Goal: Task Accomplishment & Management: Manage account settings

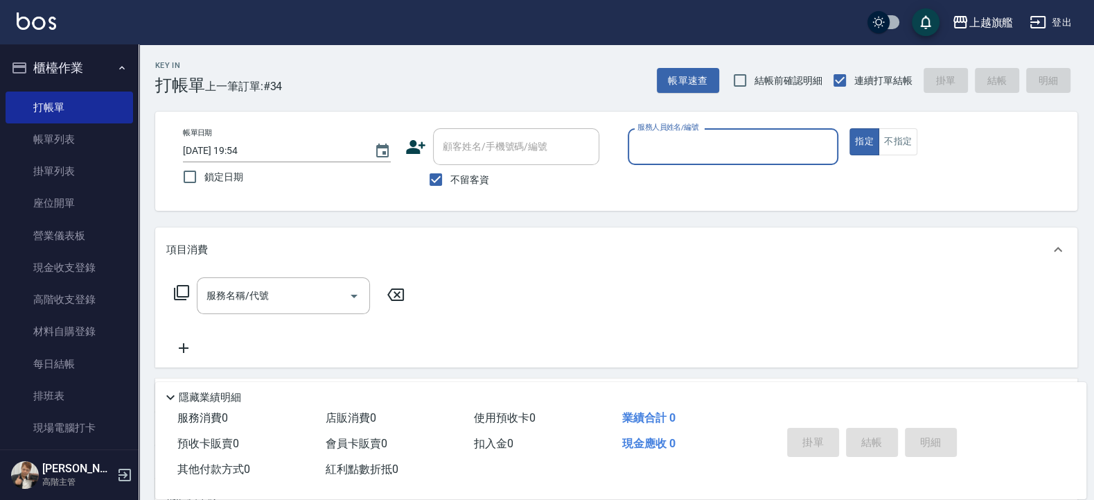
click at [68, 63] on button "櫃檯作業" at bounding box center [70, 68] width 128 height 36
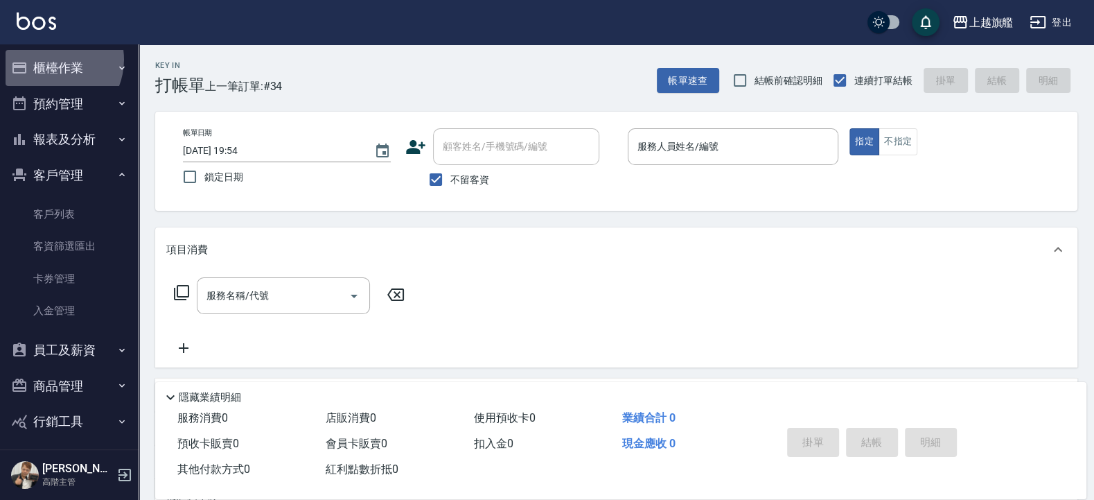
click at [51, 60] on button "櫃檯作業" at bounding box center [70, 68] width 128 height 36
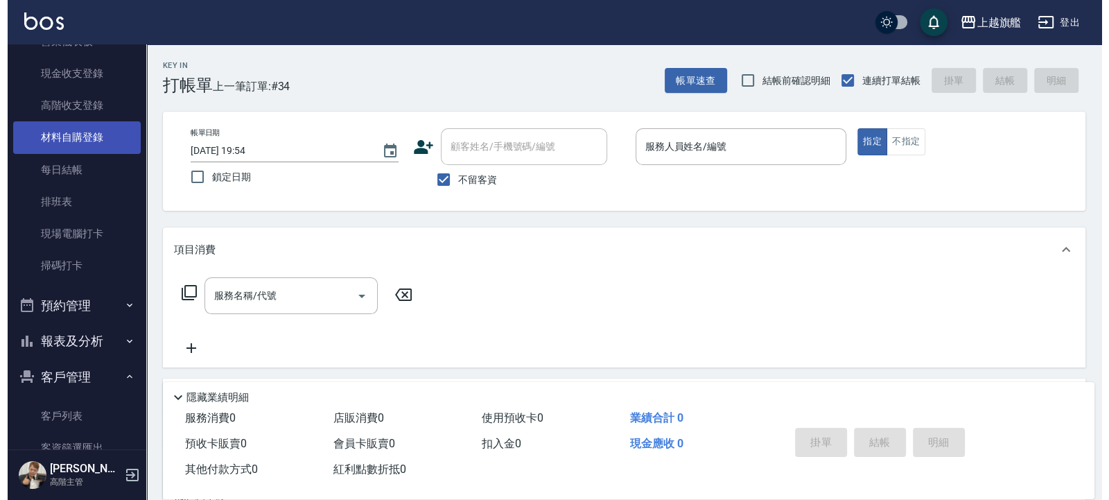
scroll to position [249, 0]
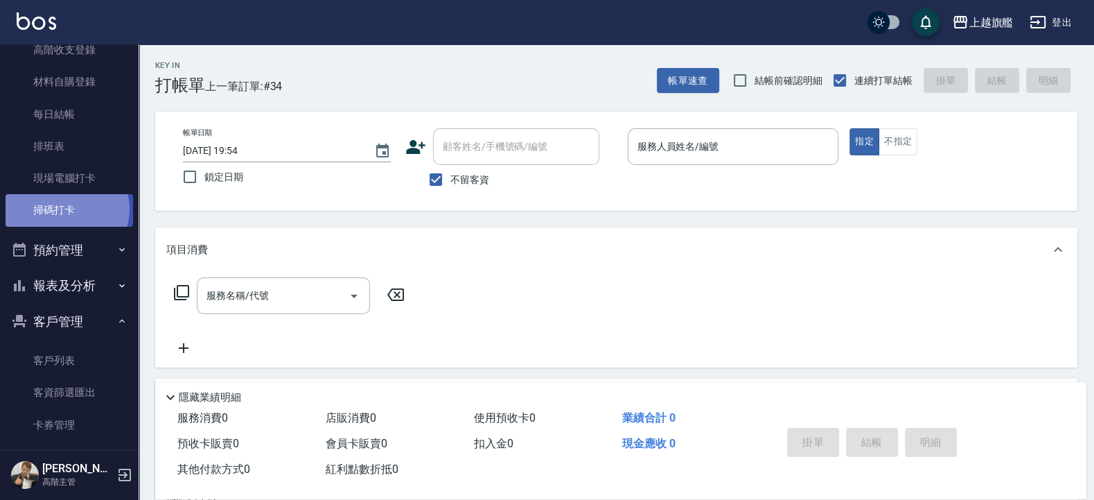
click at [66, 209] on link "掃碼打卡" at bounding box center [70, 210] width 128 height 32
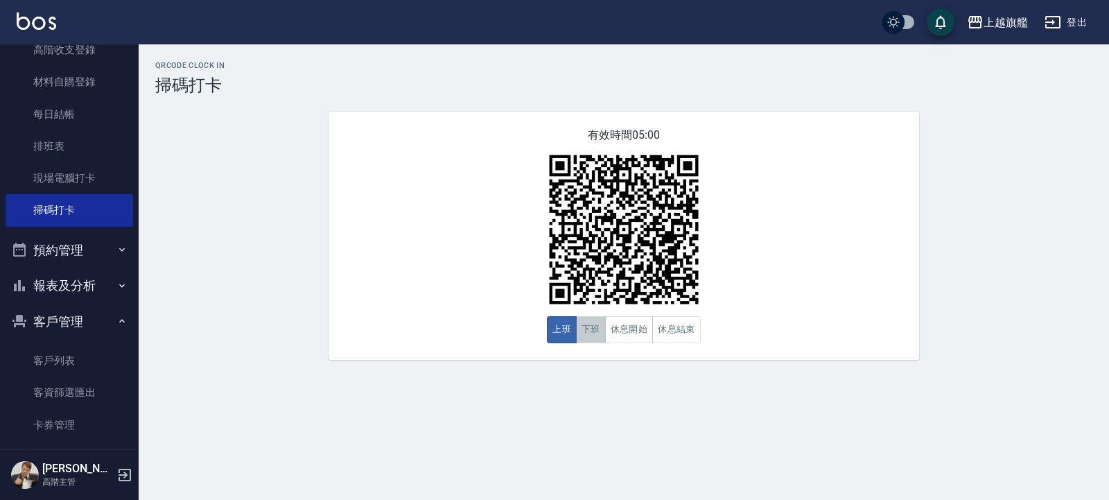
click at [596, 333] on button "下班" at bounding box center [591, 329] width 30 height 27
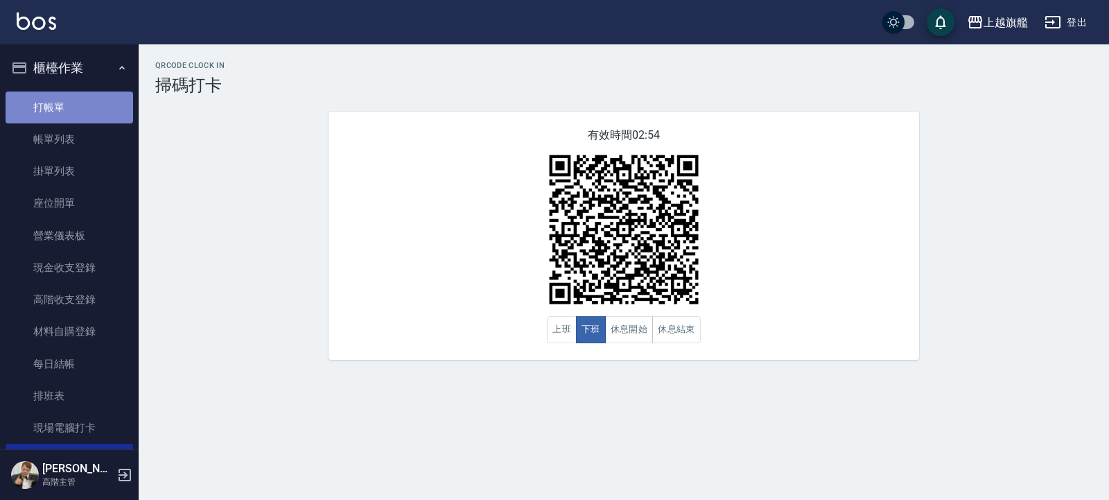
click at [75, 97] on link "打帳單" at bounding box center [70, 107] width 128 height 32
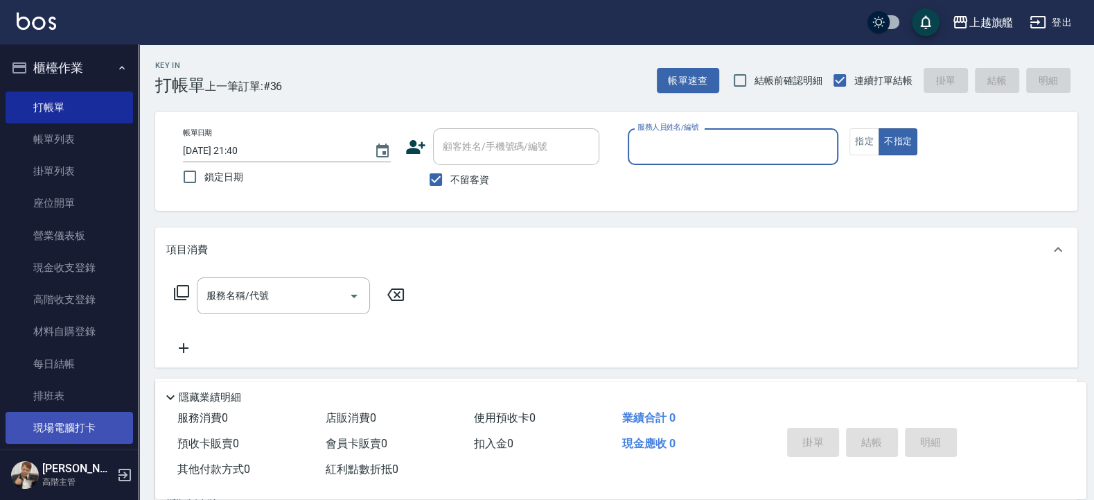
scroll to position [249, 0]
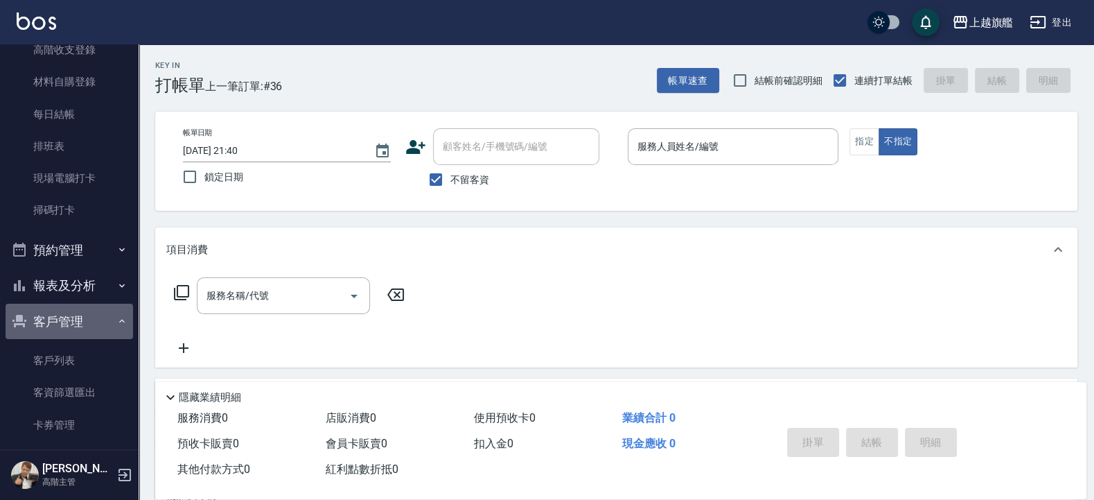
click at [80, 319] on button "客戶管理" at bounding box center [70, 322] width 128 height 36
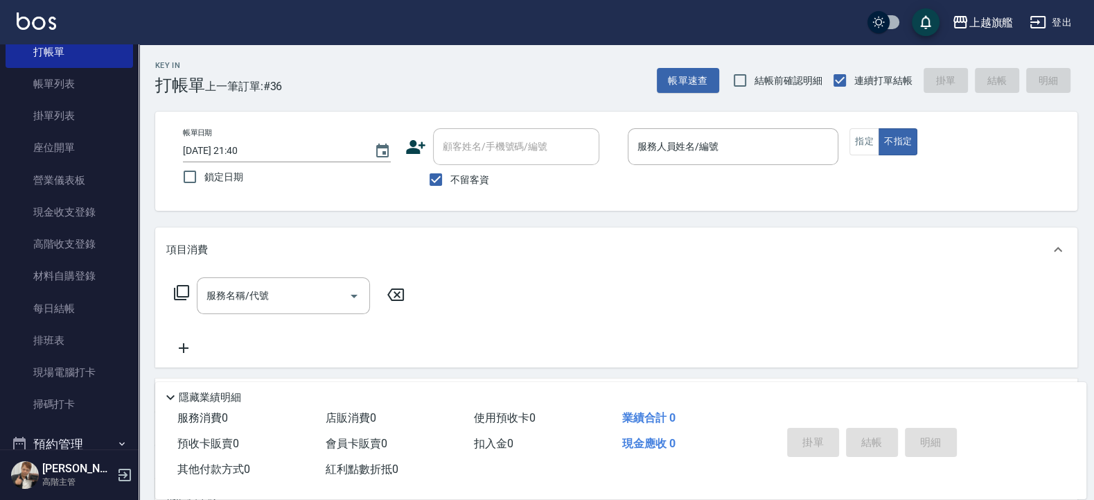
scroll to position [0, 0]
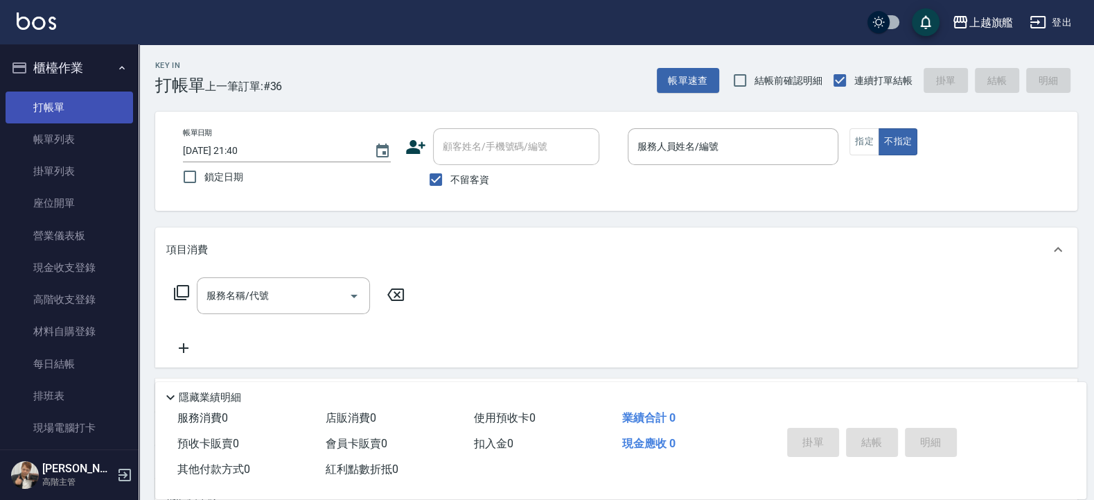
click at [76, 103] on link "打帳單" at bounding box center [70, 107] width 128 height 32
click at [770, 160] on div "服務人員姓名/編號" at bounding box center [733, 146] width 211 height 37
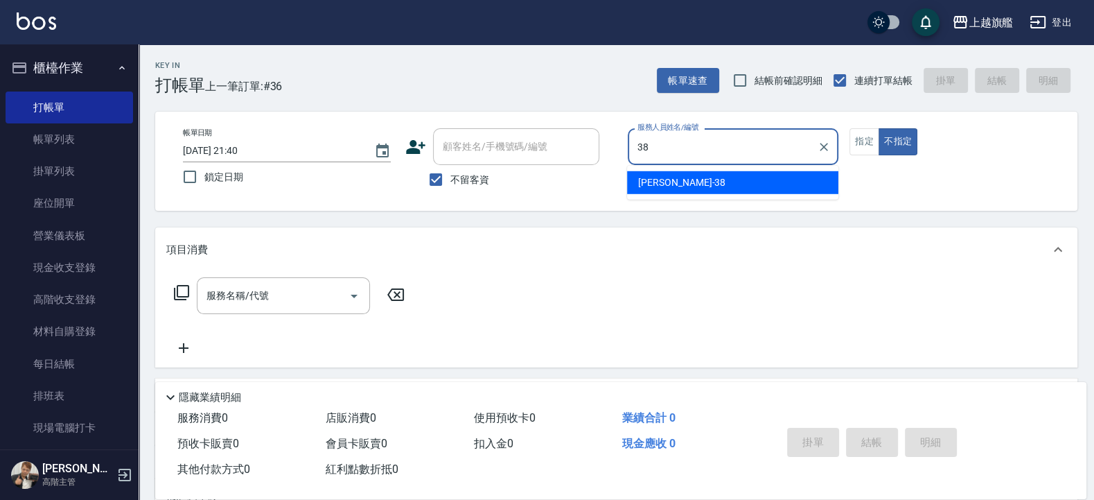
type input "邱靖婷-38"
type button "false"
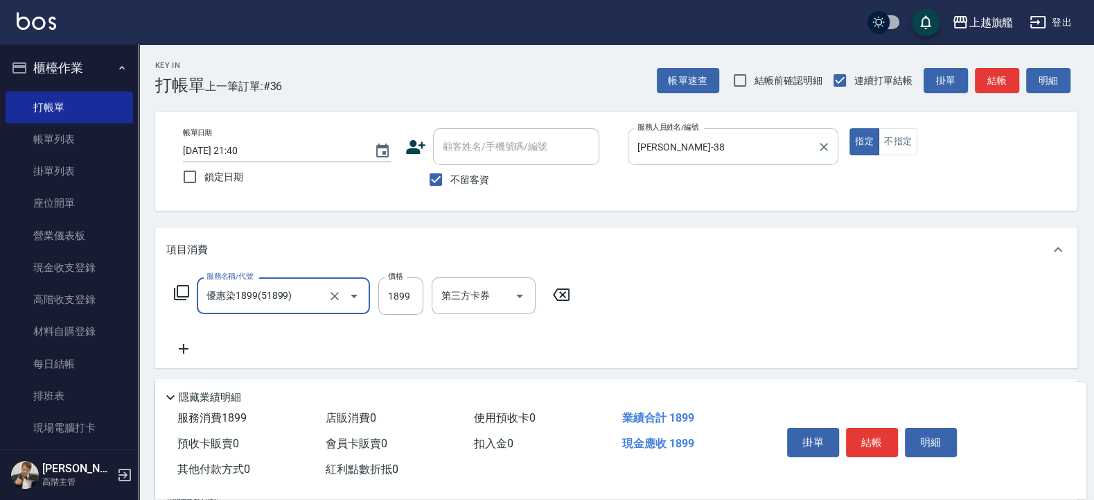
type input "優惠染1899(51899)"
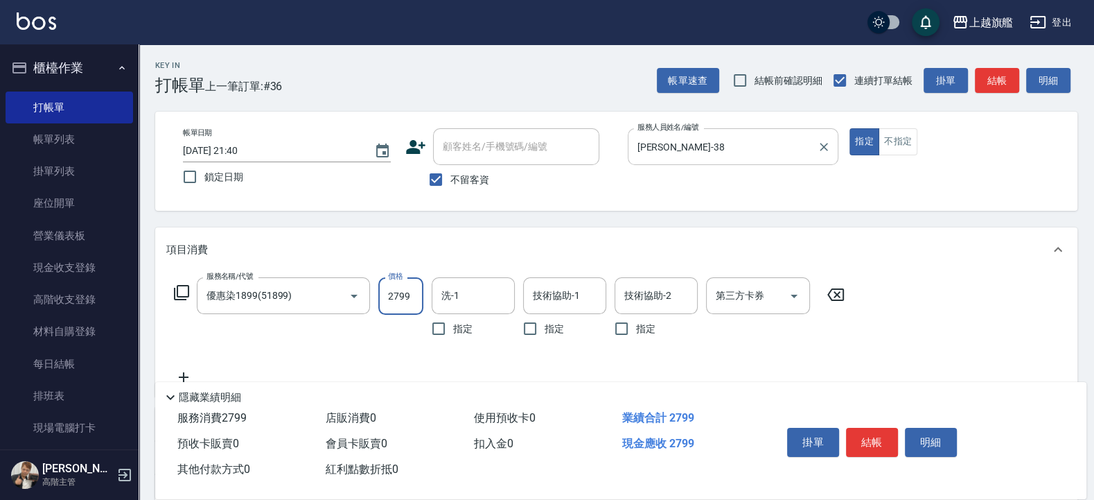
type input "2799"
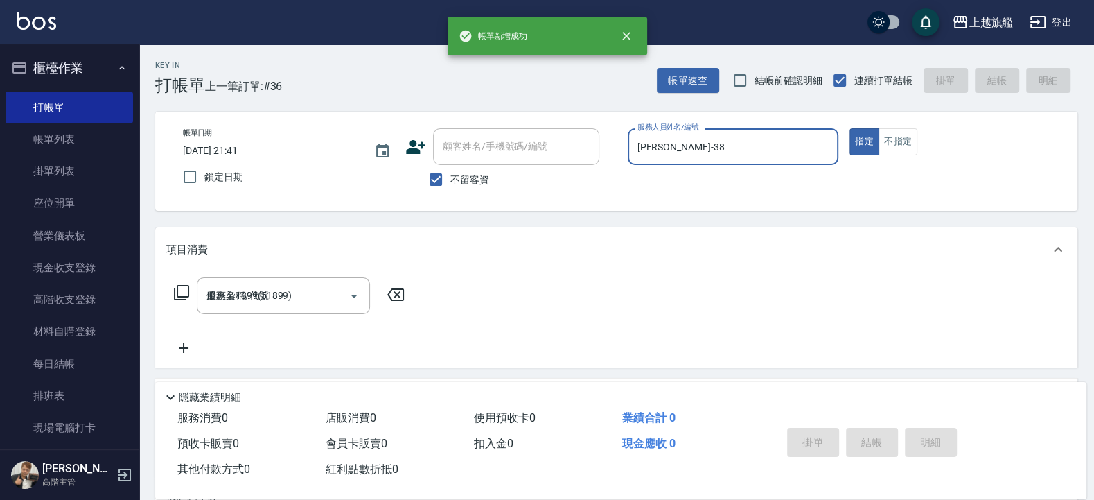
type input "2025/10/04 21:41"
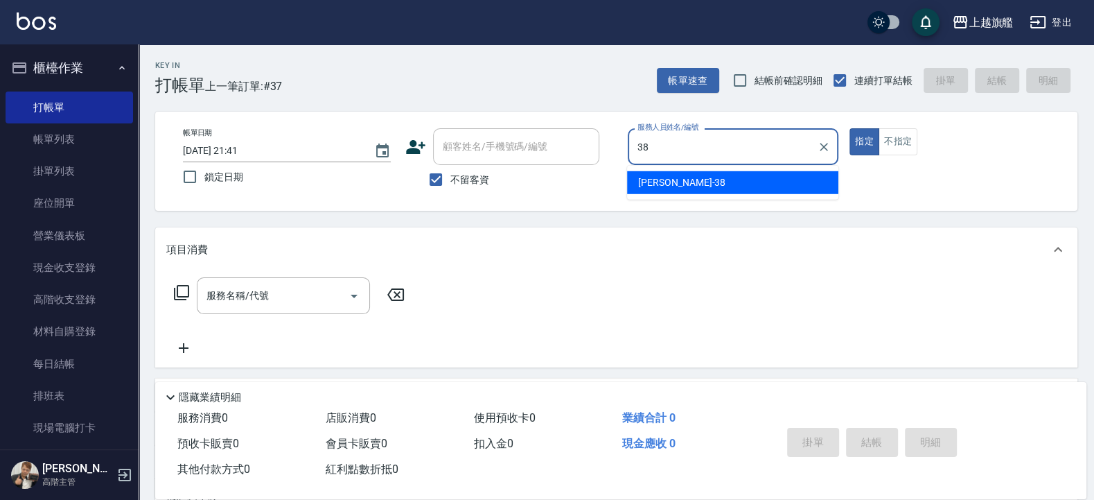
type input "邱靖婷-38"
type button "true"
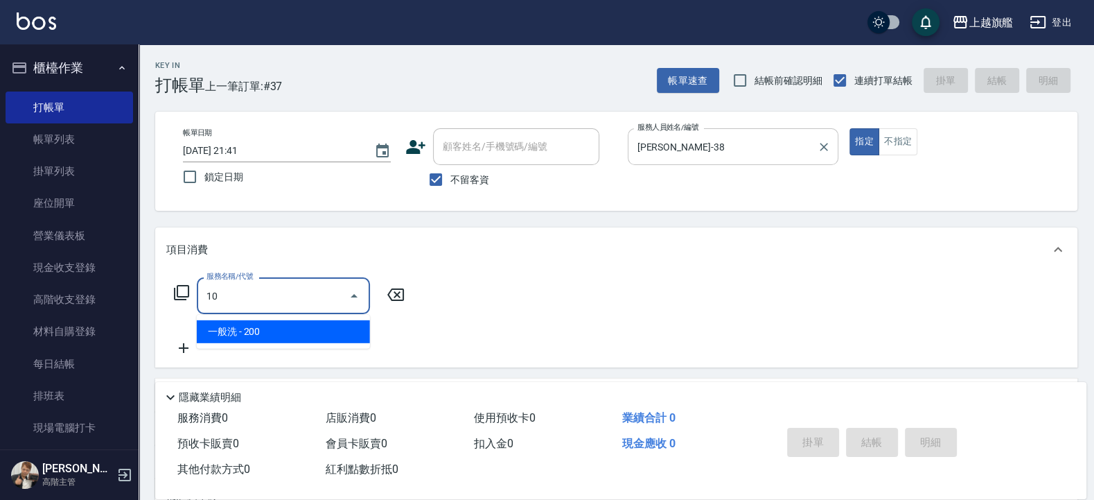
type input "1"
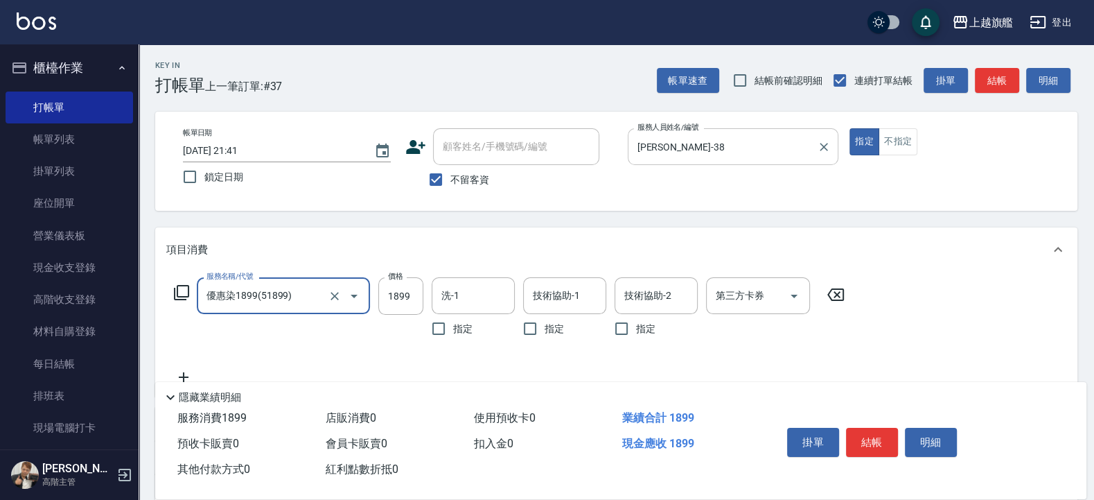
type input "優惠染1899(51899)"
type input "4080"
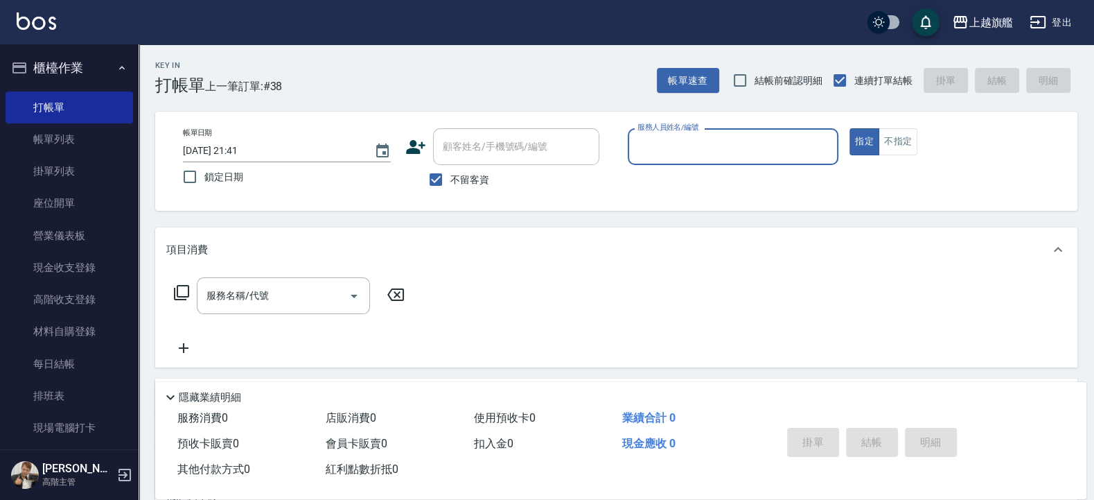
click at [64, 69] on button "櫃檯作業" at bounding box center [70, 68] width 128 height 36
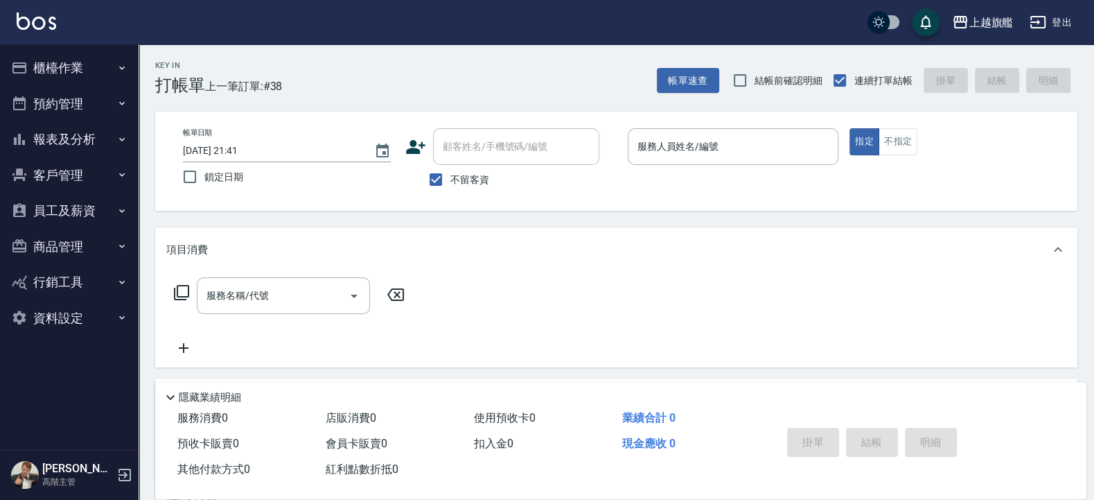
click at [98, 142] on button "報表及分析" at bounding box center [70, 139] width 128 height 36
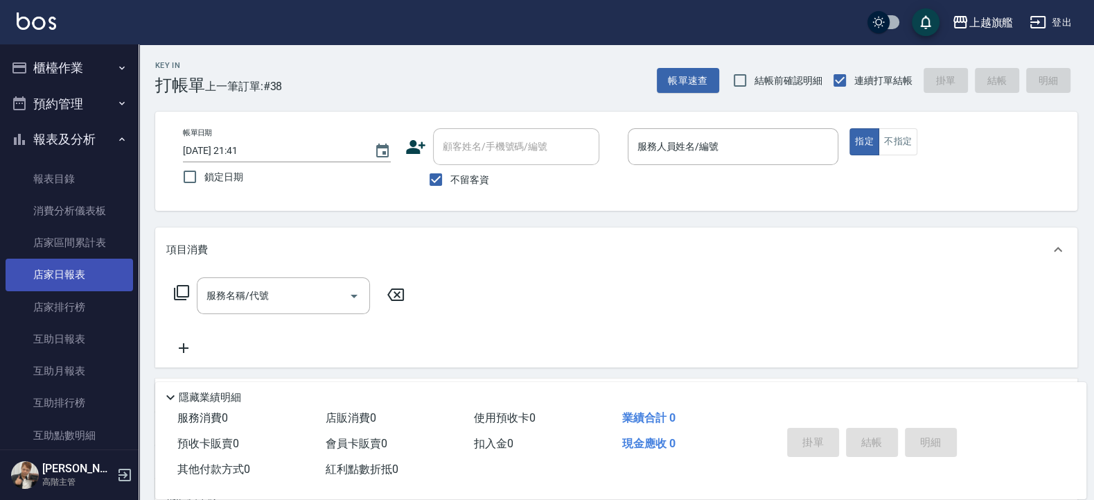
click at [79, 263] on link "店家日報表" at bounding box center [70, 274] width 128 height 32
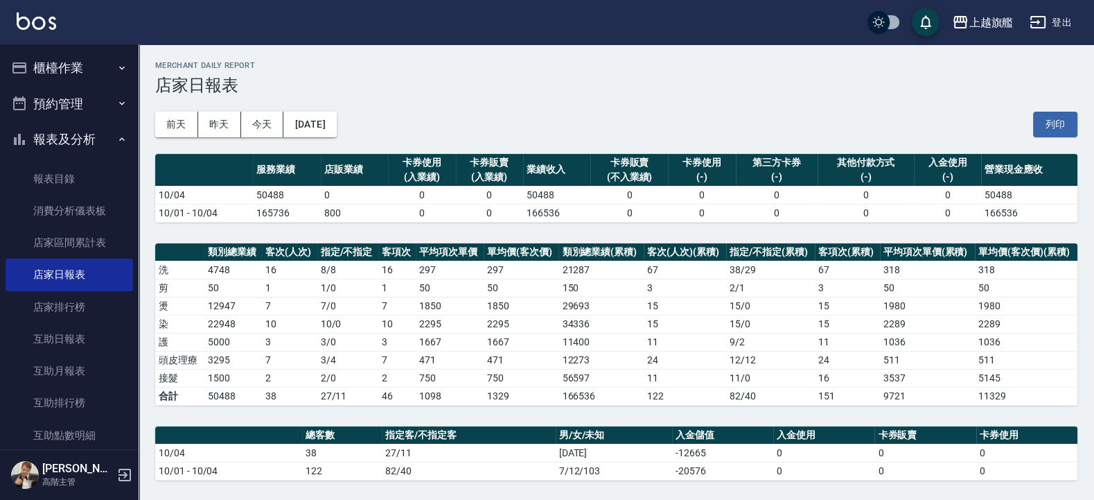
click at [56, 69] on button "櫃檯作業" at bounding box center [70, 68] width 128 height 36
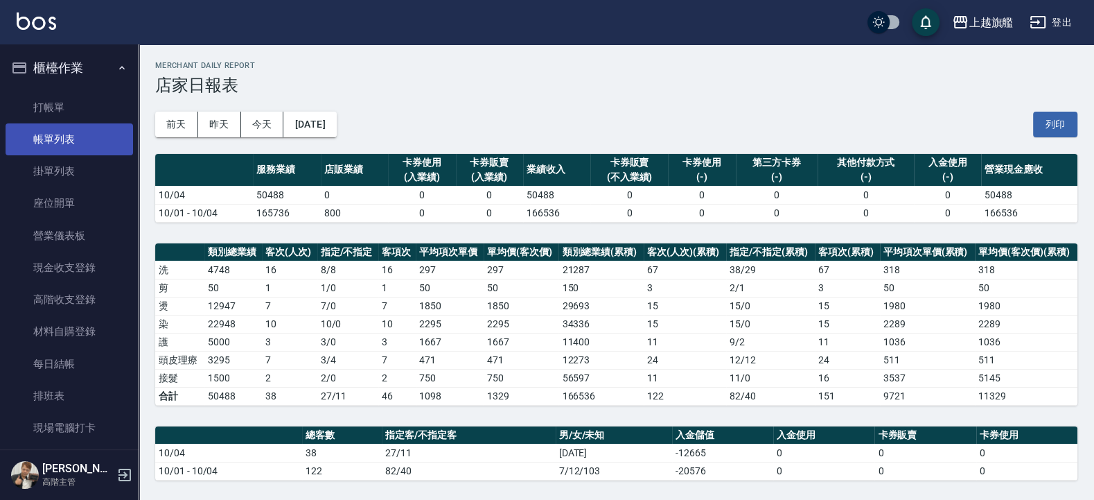
click at [66, 144] on link "帳單列表" at bounding box center [70, 139] width 128 height 32
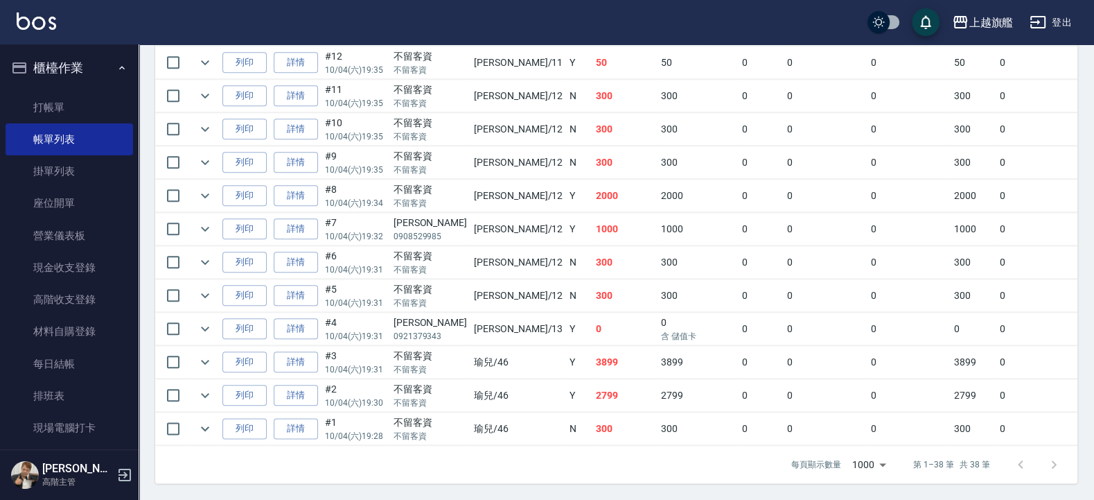
scroll to position [1180, 0]
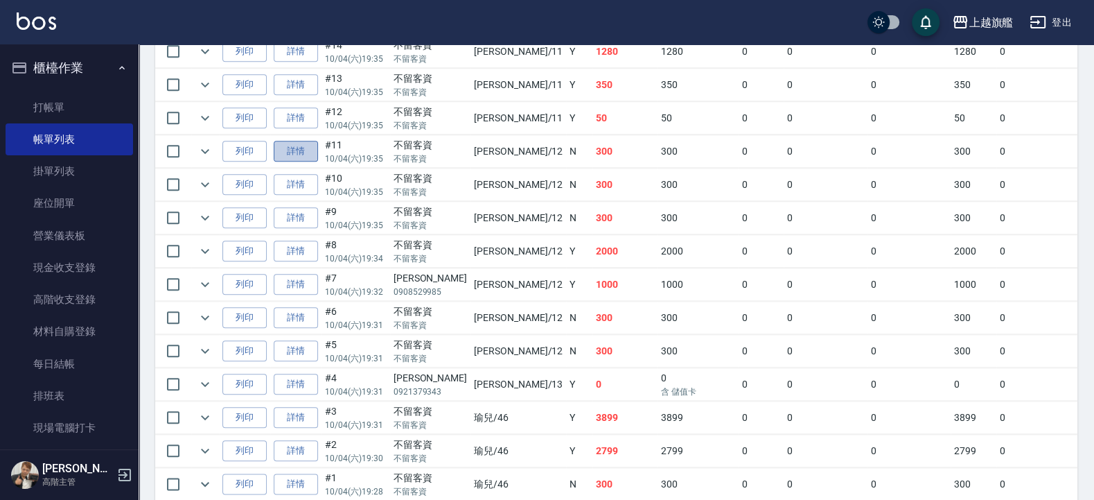
click at [304, 162] on link "詳情" at bounding box center [296, 151] width 44 height 21
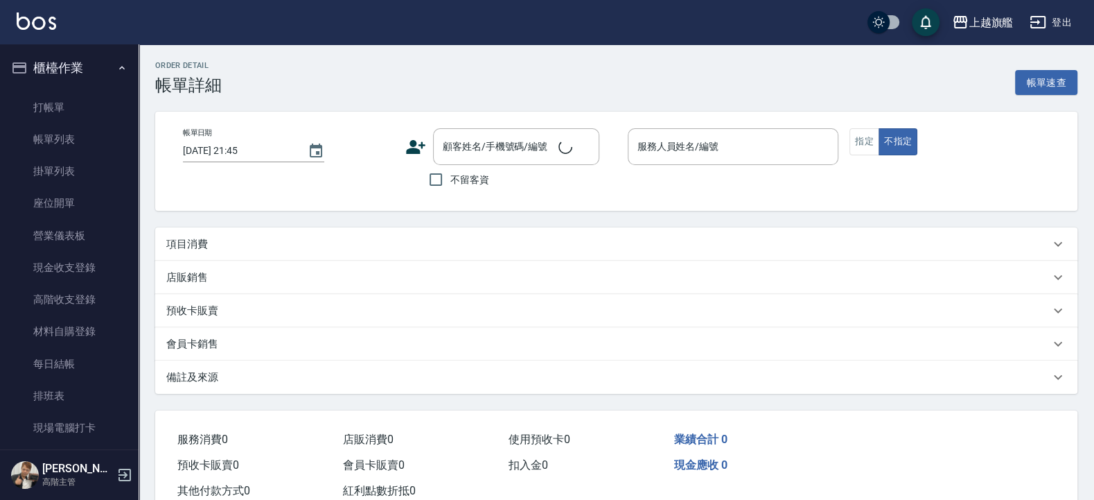
type input "2025/10/04 19:35"
checkbox input "true"
type input "陳佩君-12"
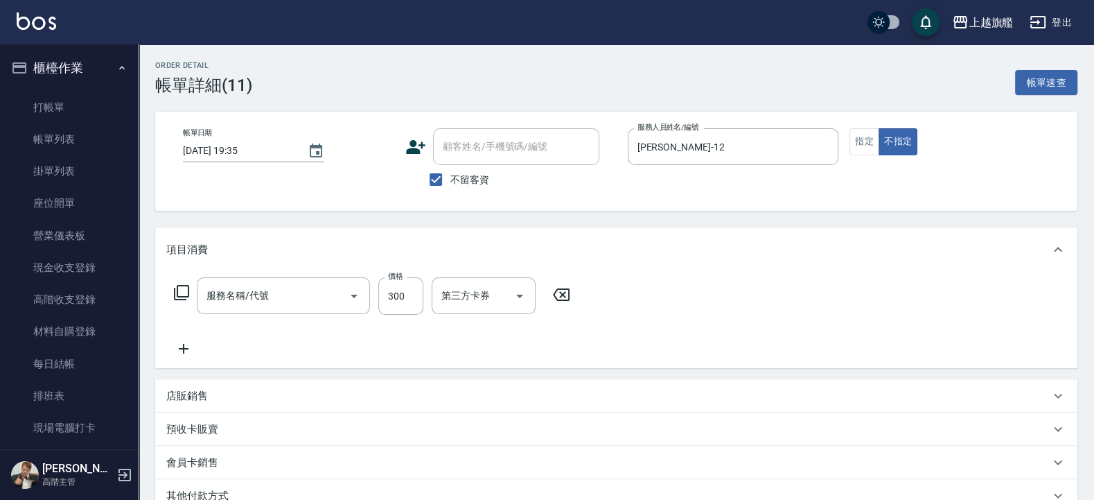
drag, startPoint x: 458, startPoint y: 177, endPoint x: 475, endPoint y: 169, distance: 18.6
click at [458, 179] on span "不留客資" at bounding box center [469, 180] width 39 height 15
click at [450, 179] on input "不留客資" at bounding box center [435, 179] width 29 height 29
checkbox input "false"
type input "一般洗(101)"
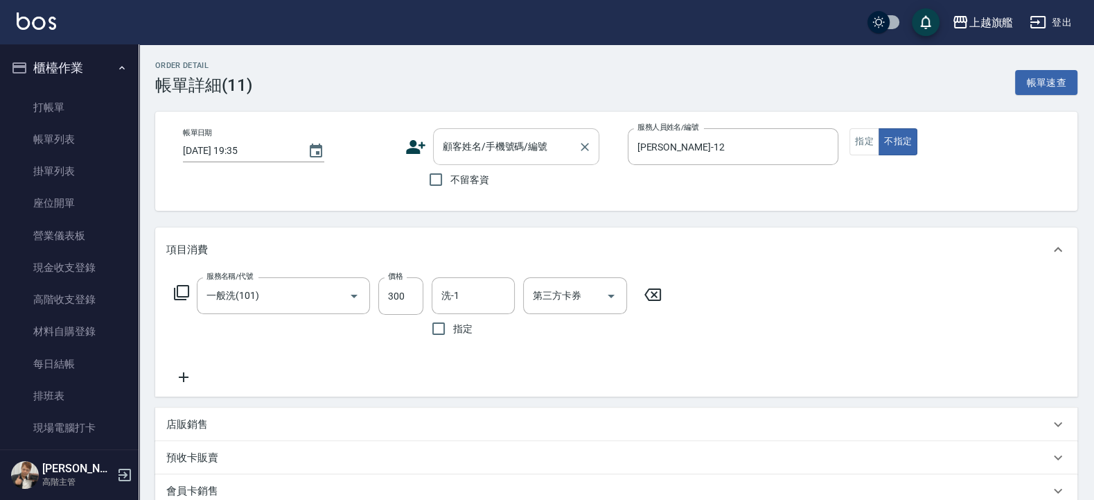
click at [489, 153] on input "顧客姓名/手機號碼/編號" at bounding box center [505, 146] width 133 height 24
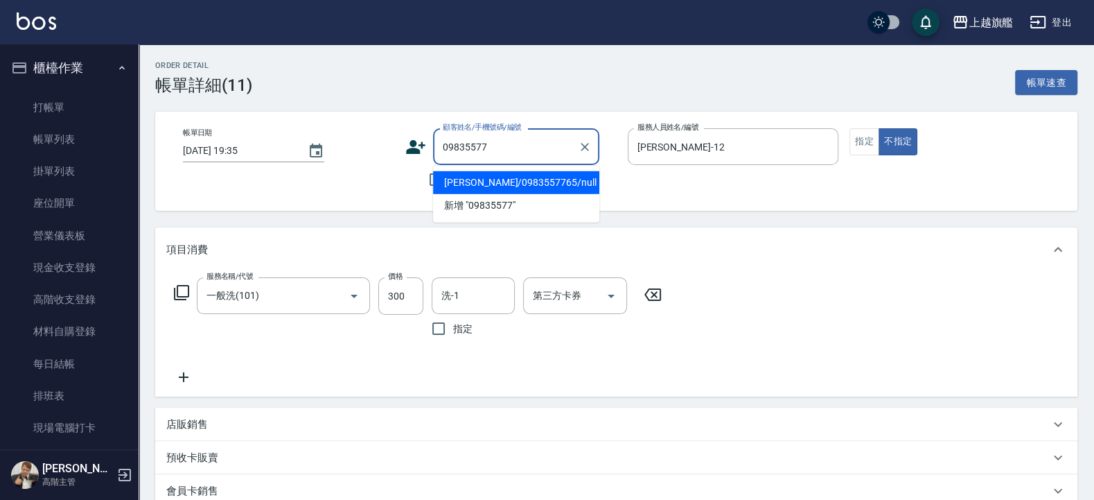
type input "黃毓琪/0983557765/null"
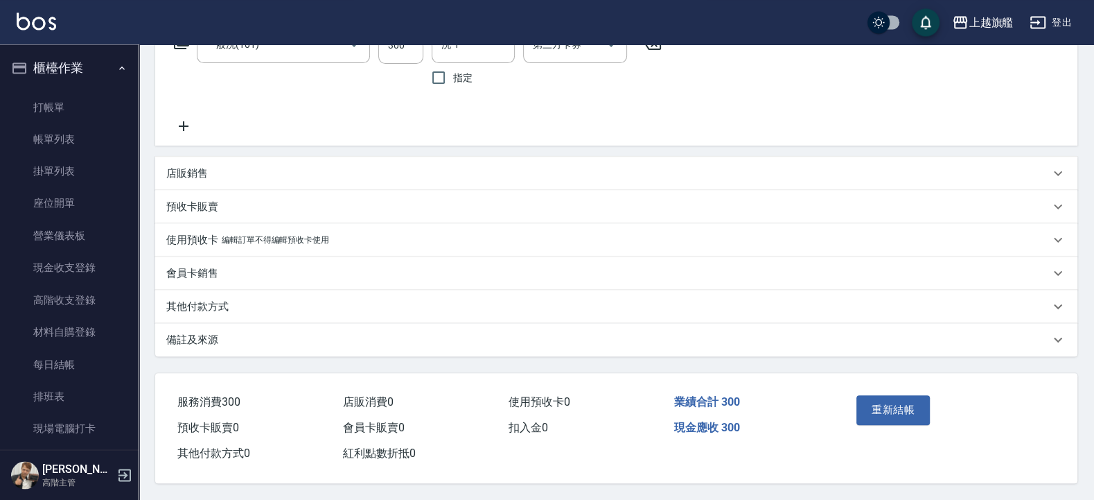
scroll to position [256, 0]
click at [283, 307] on div "其他付款方式" at bounding box center [608, 306] width 884 height 15
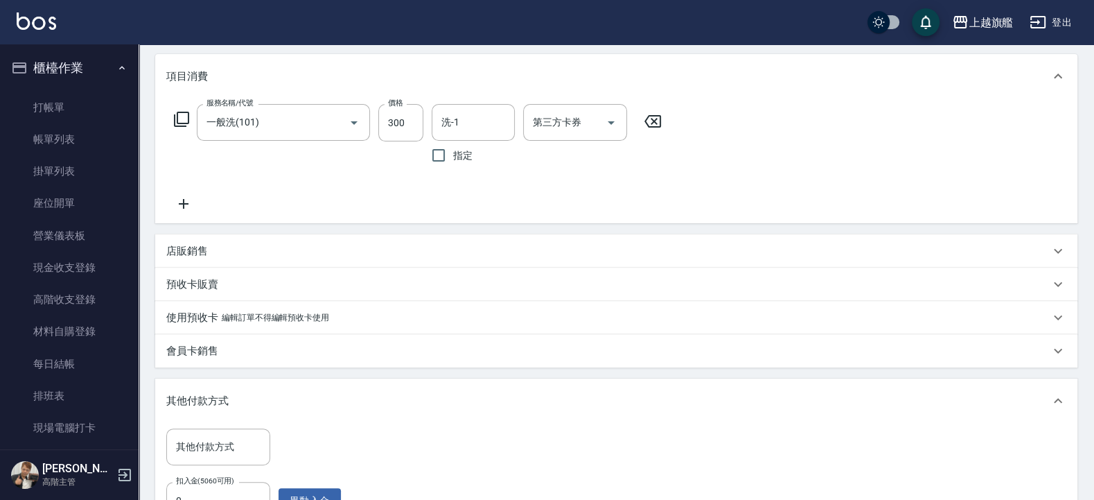
scroll to position [0, 0]
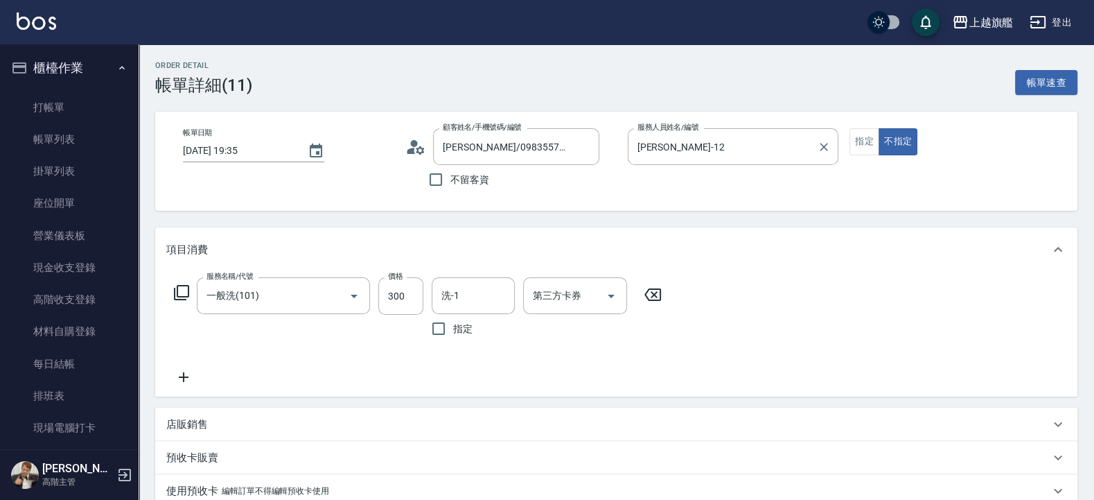
click at [631, 193] on div "服務人員姓名/編號 陳佩君-12 服務人員姓名/編號" at bounding box center [733, 161] width 211 height 66
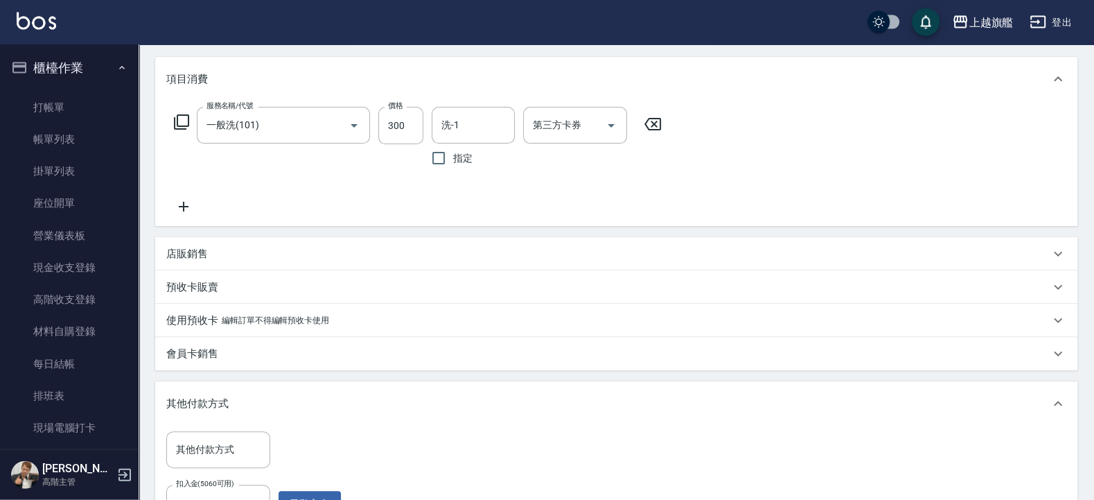
scroll to position [249, 0]
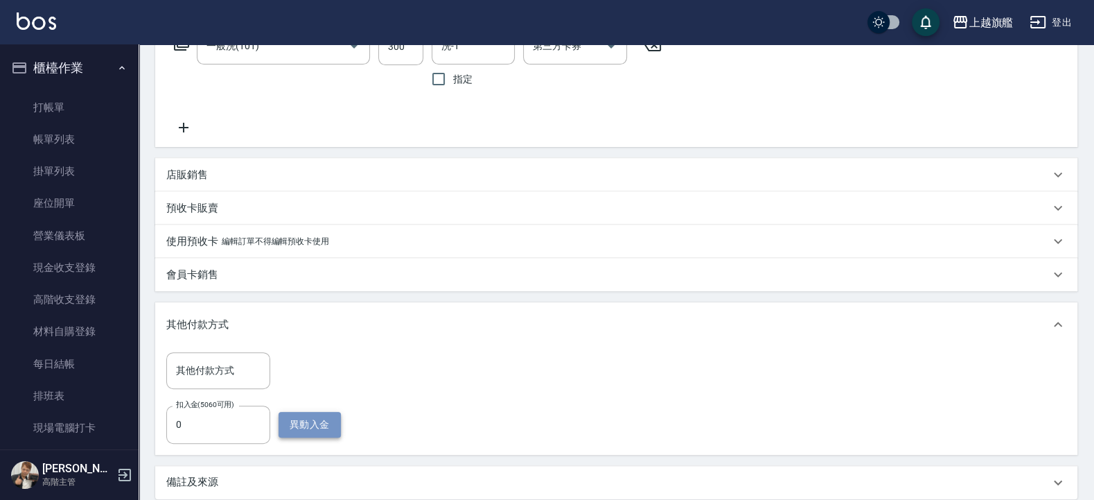
click at [319, 419] on button "異動入金" at bounding box center [310, 425] width 62 height 26
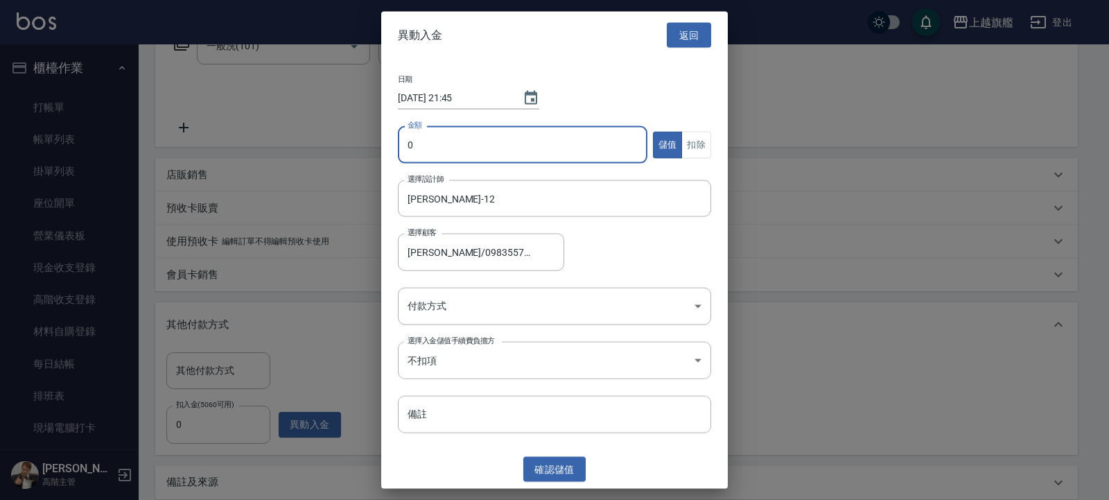
click at [506, 150] on input "0" at bounding box center [522, 144] width 249 height 37
type input "300"
click at [700, 137] on button "扣除" at bounding box center [696, 144] width 30 height 27
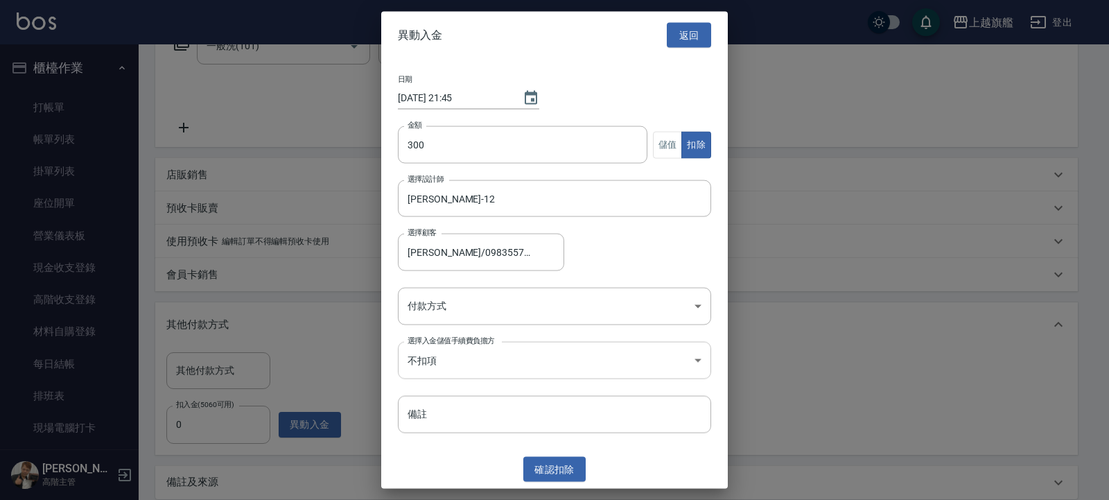
click at [608, 375] on body "上越旗艦 登出 櫃檯作業 打帳單 帳單列表 掛單列表 座位開單 營業儀表板 現金收支登錄 高階收支登錄 材料自購登錄 每日結帳 排班表 現場電腦打卡 掃碼打卡…" at bounding box center [554, 197] width 1109 height 892
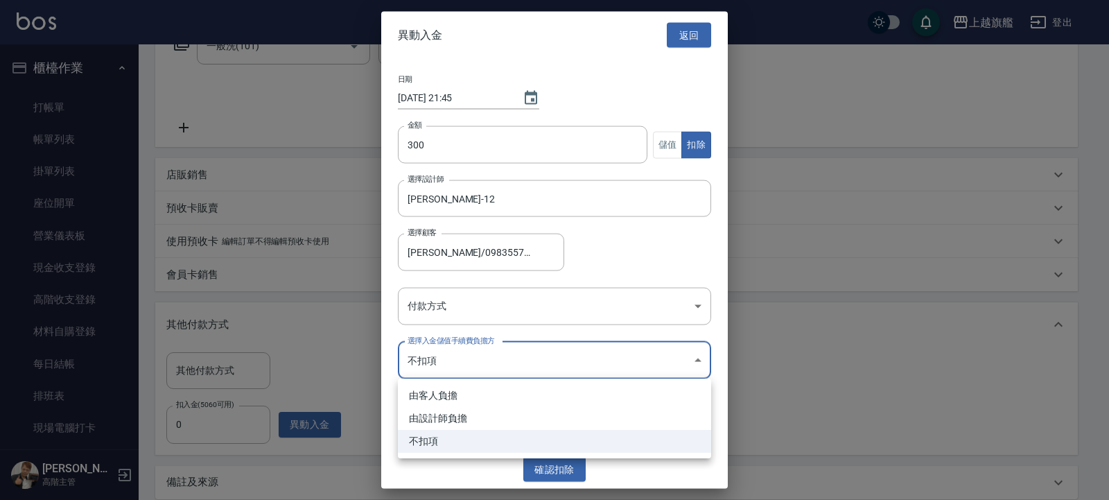
drag, startPoint x: 608, startPoint y: 311, endPoint x: 613, endPoint y: 300, distance: 11.8
click at [608, 310] on div at bounding box center [554, 250] width 1109 height 500
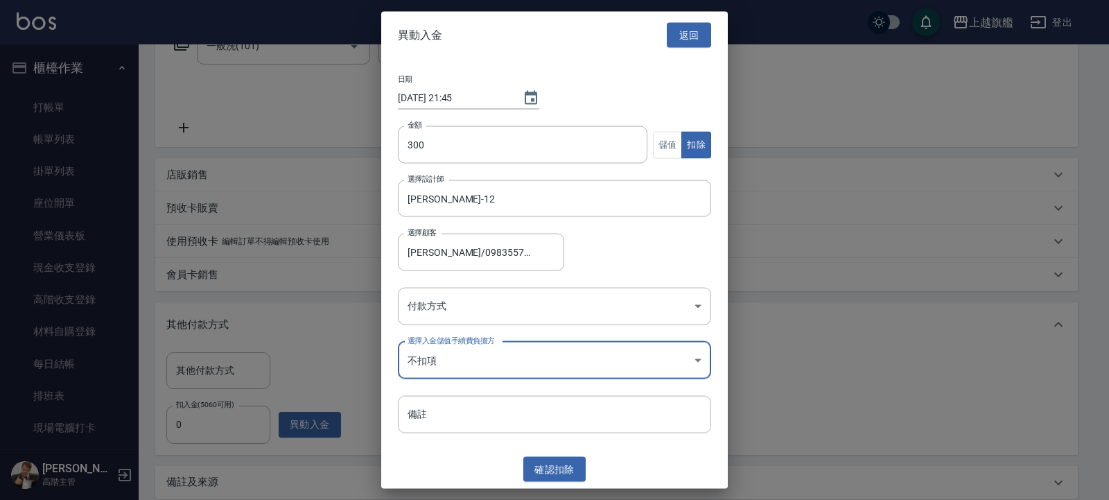
click at [613, 299] on body "上越旗艦 登出 櫃檯作業 打帳單 帳單列表 掛單列表 座位開單 營業儀表板 現金收支登錄 高階收支登錄 材料自購登錄 每日結帳 排班表 現場電腦打卡 掃碼打卡…" at bounding box center [554, 197] width 1109 height 892
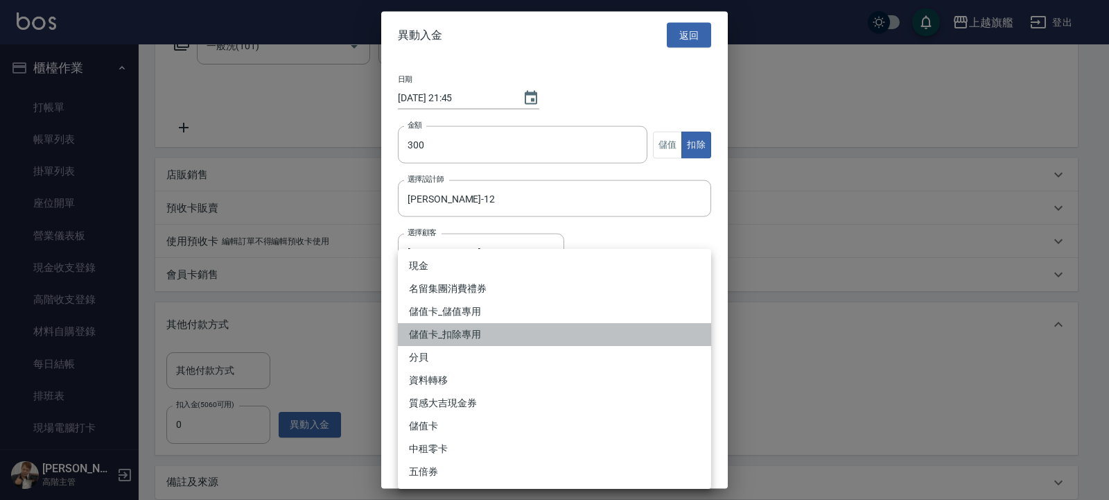
click at [582, 346] on li "儲值卡_扣除專用" at bounding box center [554, 334] width 313 height 23
type input "儲值卡_扣除專用"
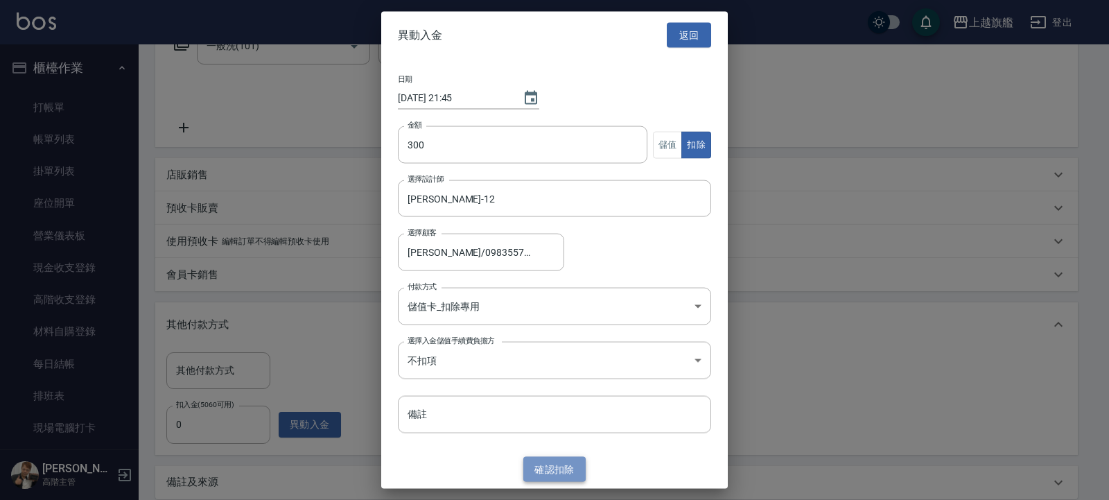
click at [545, 464] on button "確認 扣除" at bounding box center [554, 469] width 62 height 26
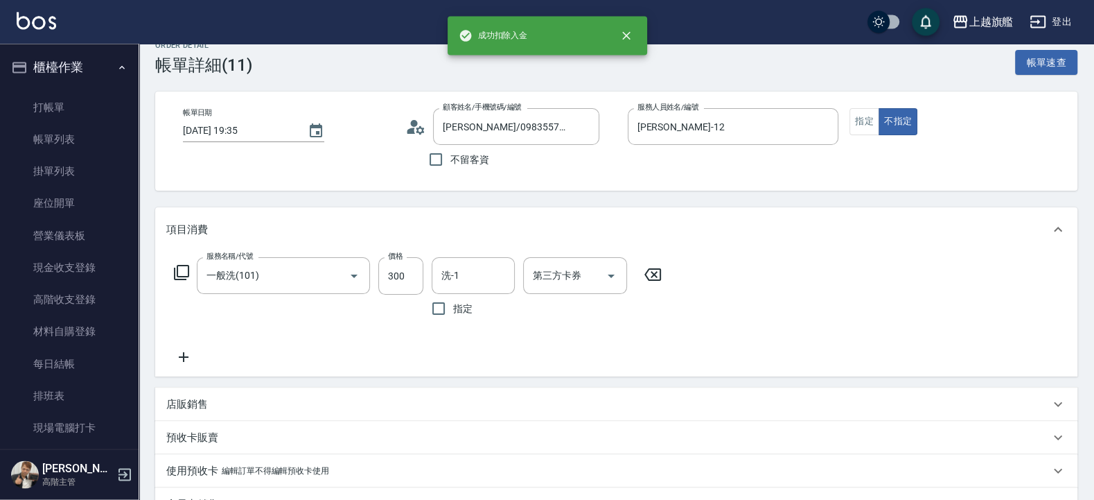
scroll to position [0, 0]
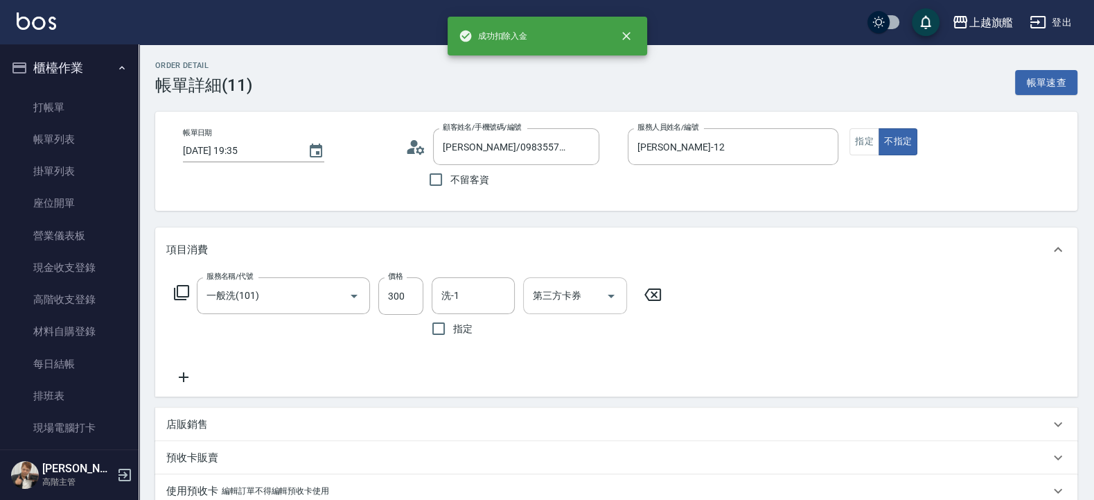
click at [592, 301] on input "第三方卡券" at bounding box center [564, 295] width 71 height 24
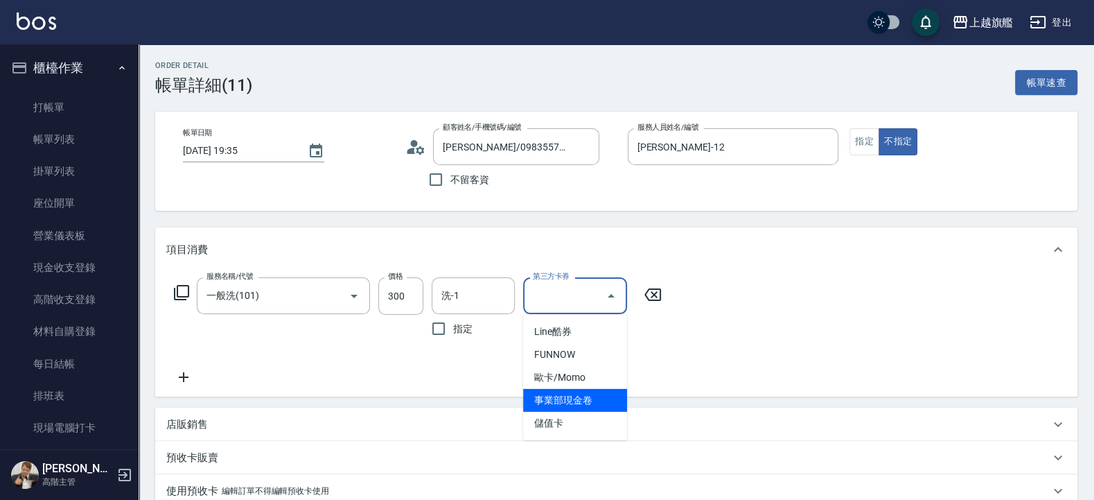
click at [562, 410] on span "事業部現金卷" at bounding box center [575, 400] width 104 height 23
click at [562, 410] on div "店販銷售" at bounding box center [616, 423] width 922 height 33
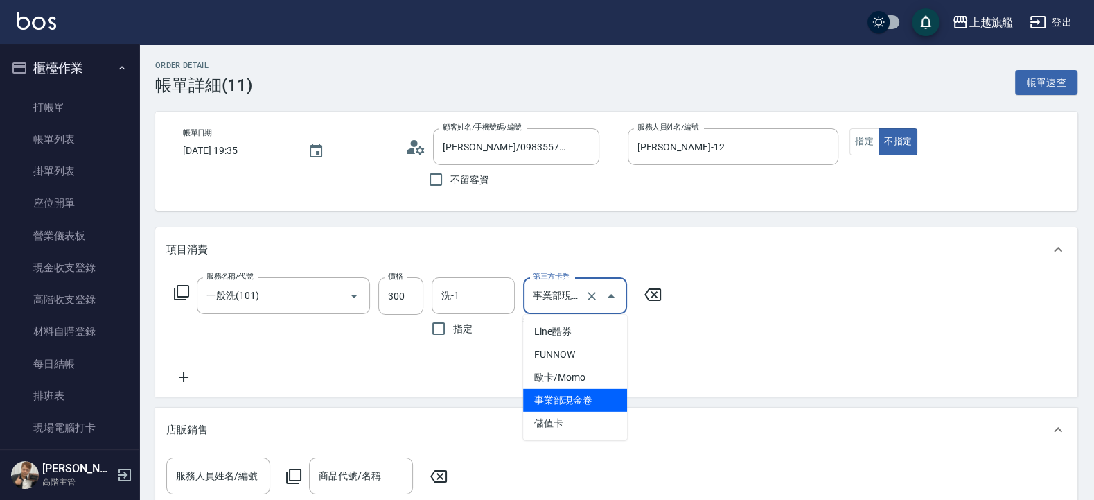
drag, startPoint x: 578, startPoint y: 305, endPoint x: 581, endPoint y: 326, distance: 21.7
click at [579, 305] on input "事業部現金卷" at bounding box center [555, 295] width 53 height 24
click at [575, 419] on ul "Line酷券 FUNNOW 歐卡/Momo 事業部現金卷 儲值卡" at bounding box center [575, 377] width 104 height 125
click at [574, 416] on span "儲值卡" at bounding box center [575, 423] width 104 height 23
type input "儲值卡"
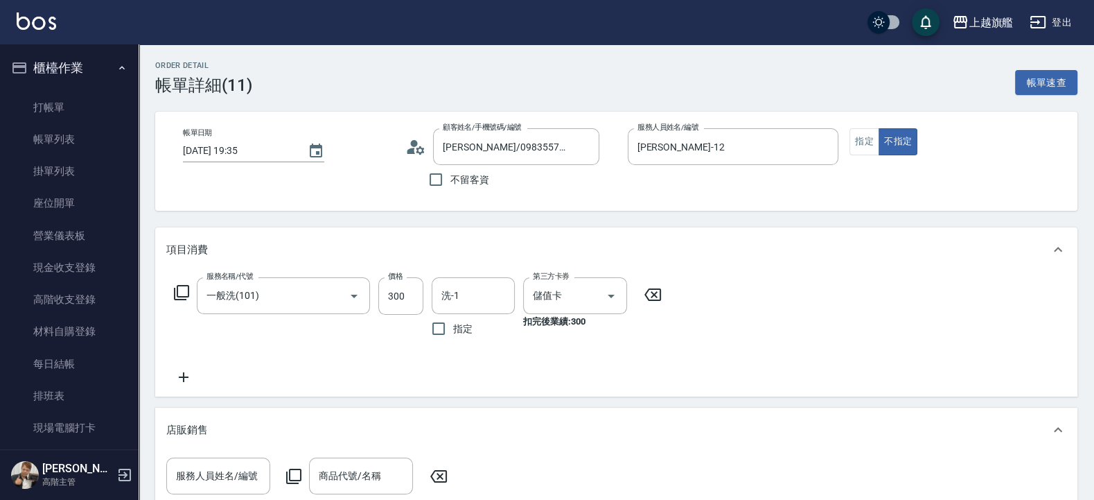
click at [612, 346] on div "服務名稱/代號 一般洗(101) 服務名稱/代號 價格 300 價格 洗-1 洗-1 指定 第三方卡券 儲值卡 第三方卡券 扣完後業績: 300" at bounding box center [418, 331] width 504 height 108
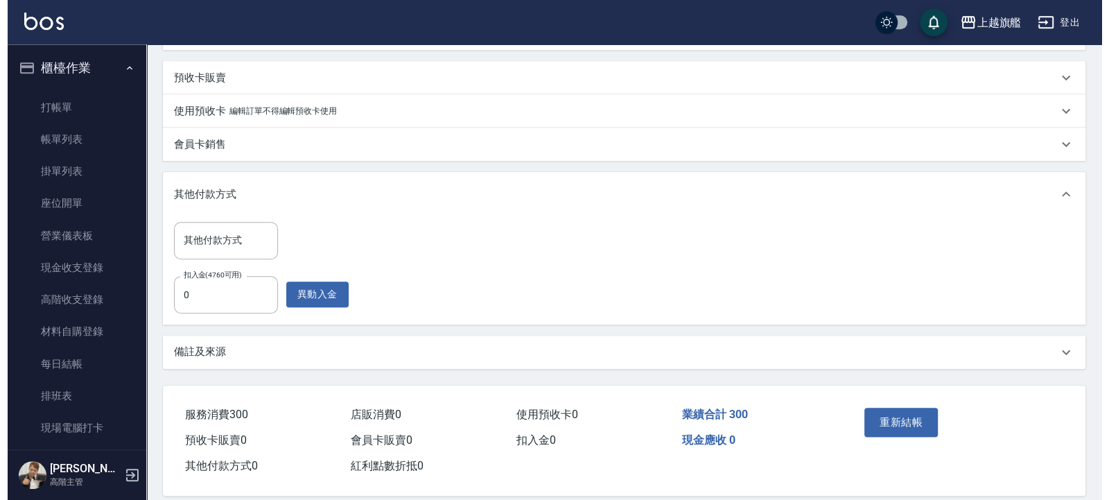
scroll to position [521, 0]
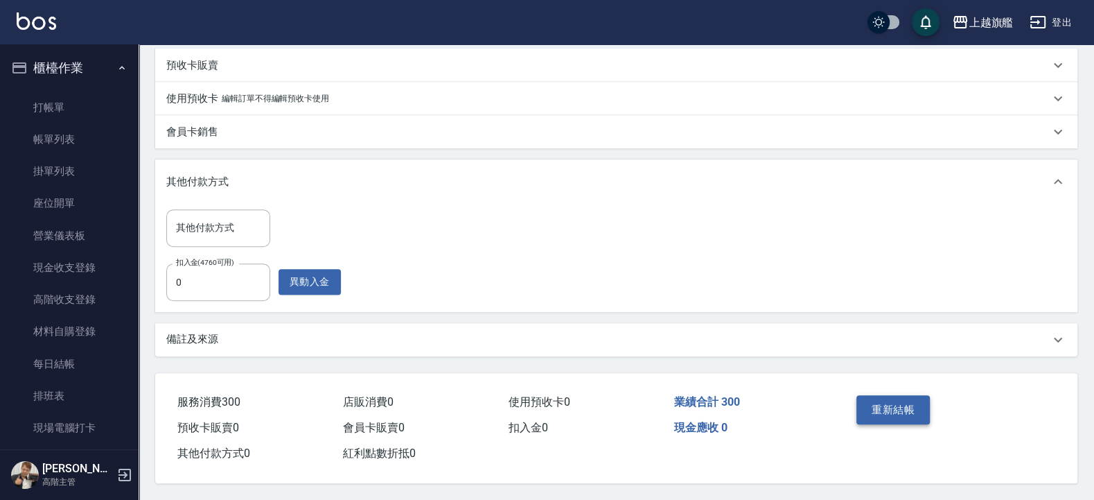
click at [860, 395] on button "重新結帳" at bounding box center [893, 409] width 73 height 29
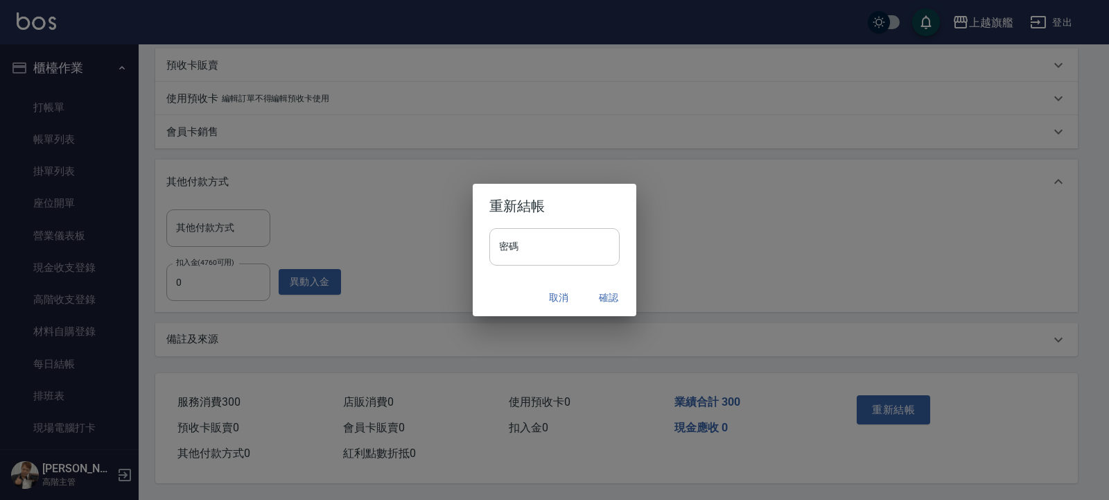
click at [547, 252] on input "密碼" at bounding box center [554, 246] width 130 height 37
type input "*******"
click at [603, 301] on button "確認" at bounding box center [608, 298] width 44 height 26
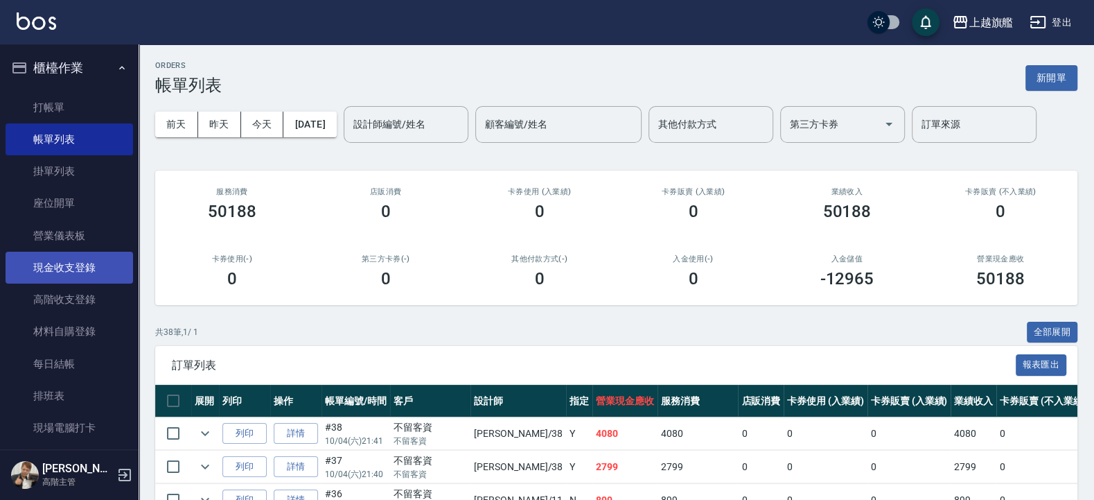
click at [101, 273] on link "現金收支登錄" at bounding box center [70, 268] width 128 height 32
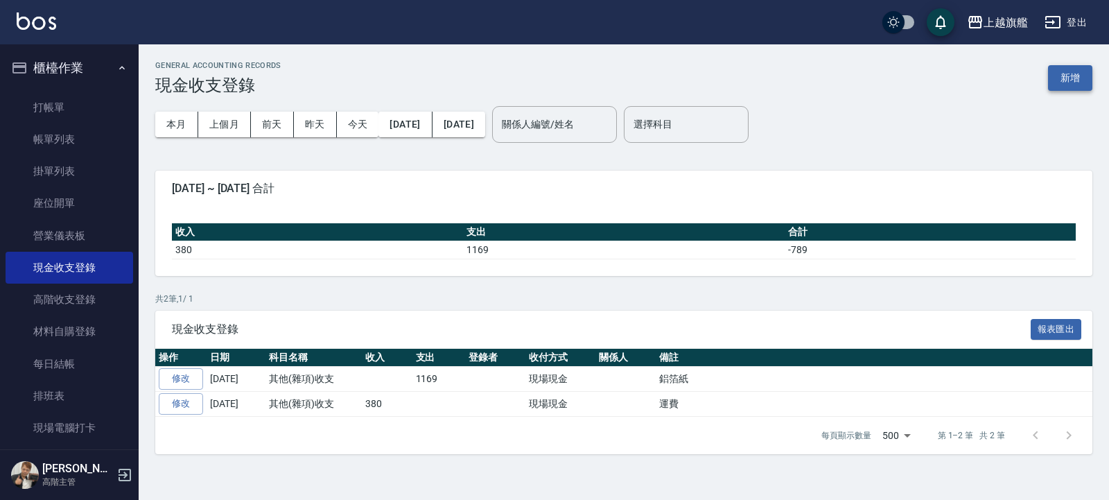
click at [1071, 73] on button "新增" at bounding box center [1070, 78] width 44 height 26
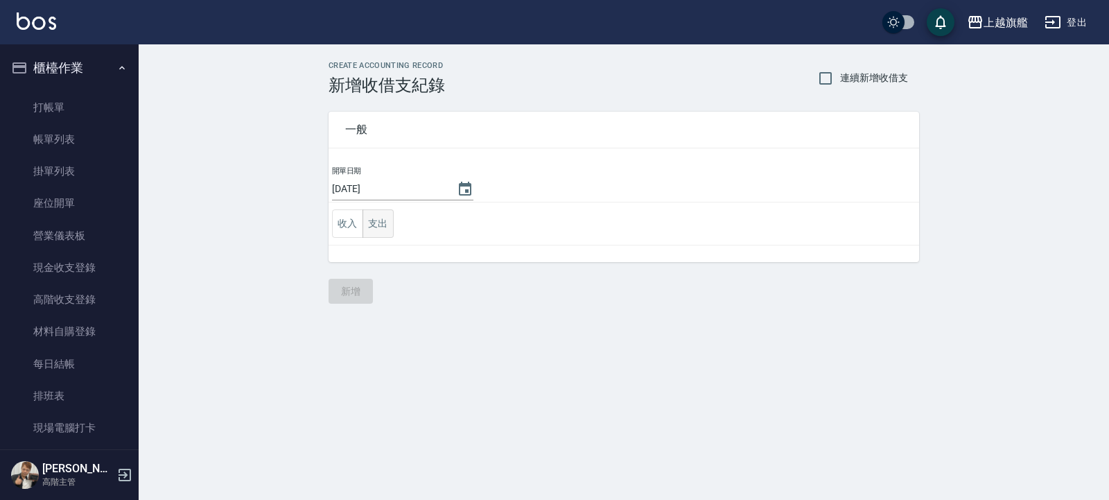
click at [387, 225] on button "支出" at bounding box center [377, 223] width 31 height 28
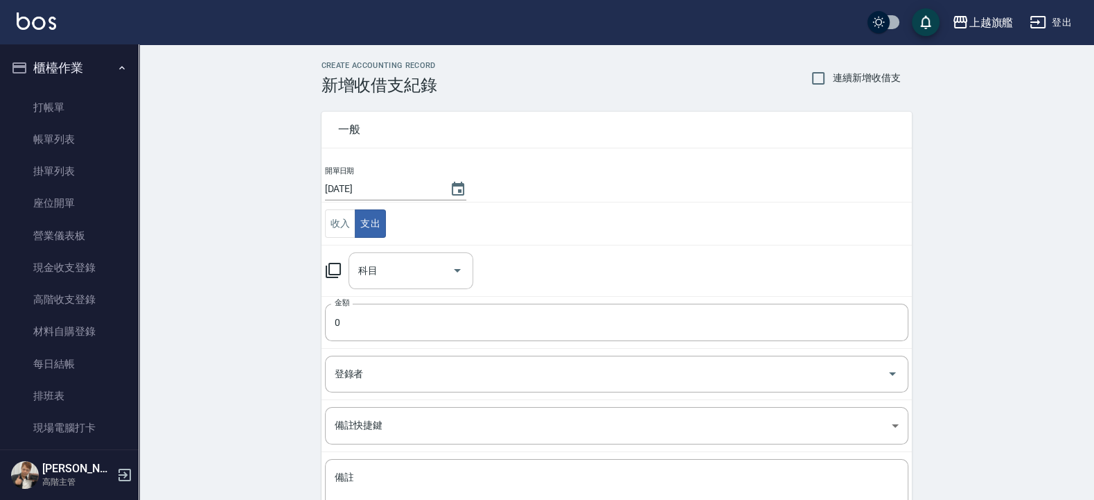
click at [409, 273] on input "科目" at bounding box center [400, 270] width 91 height 24
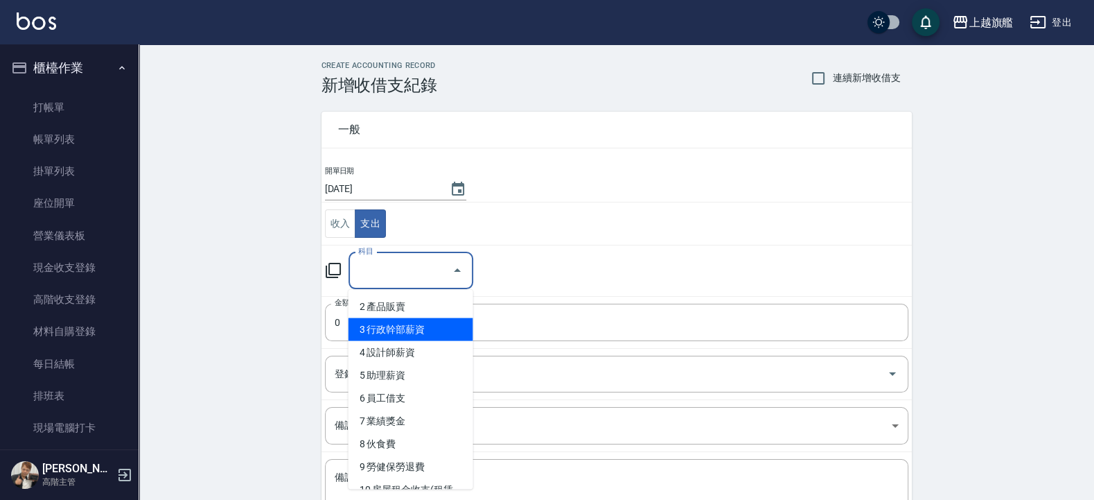
scroll to position [146, 0]
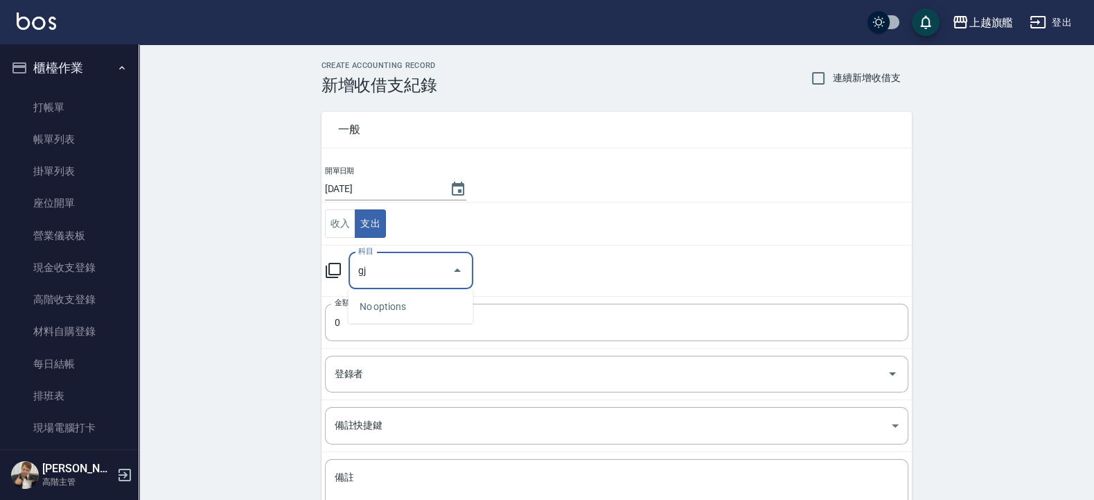
type input "g"
click at [416, 338] on li "35 水費" at bounding box center [411, 329] width 125 height 23
type input "35 水費"
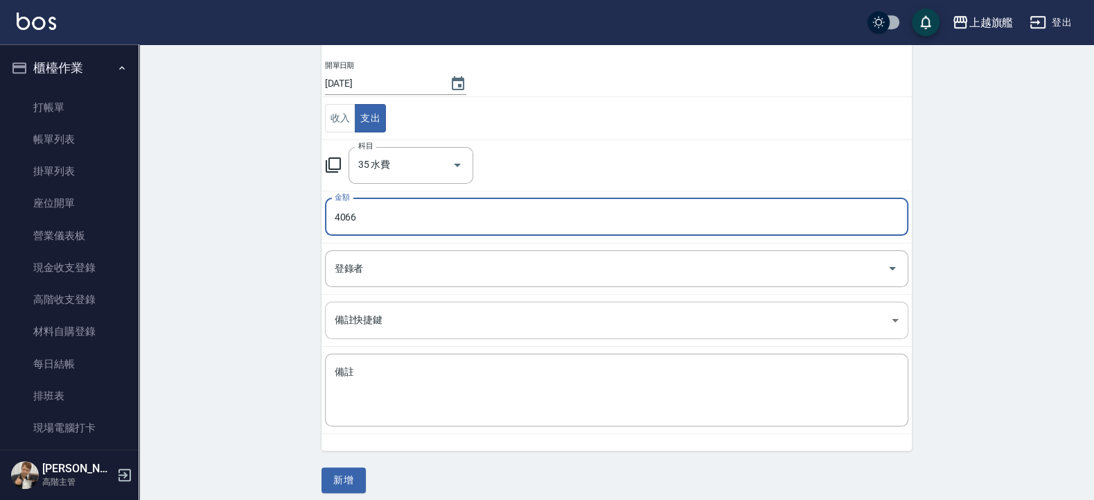
scroll to position [116, 0]
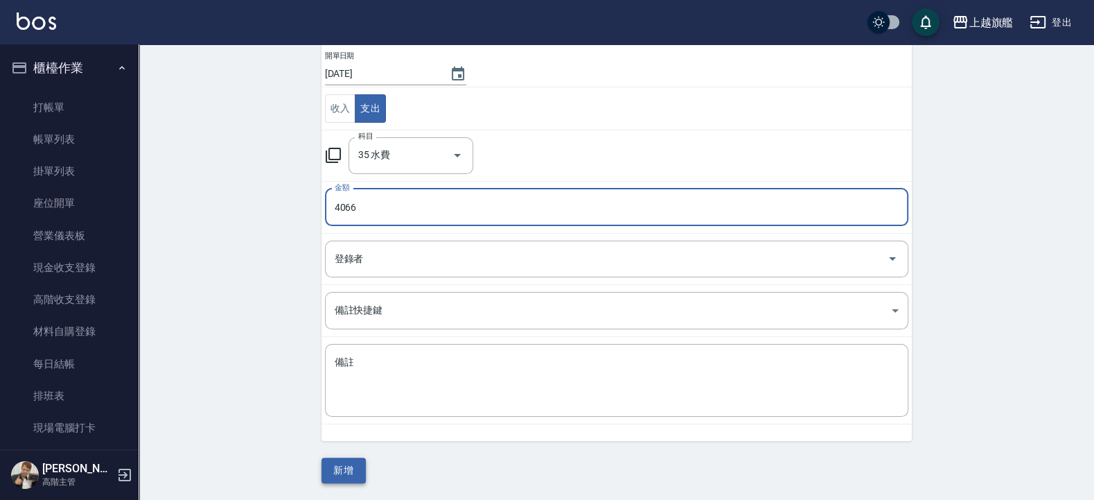
type input "4066"
click at [359, 473] on button "新增" at bounding box center [344, 470] width 44 height 26
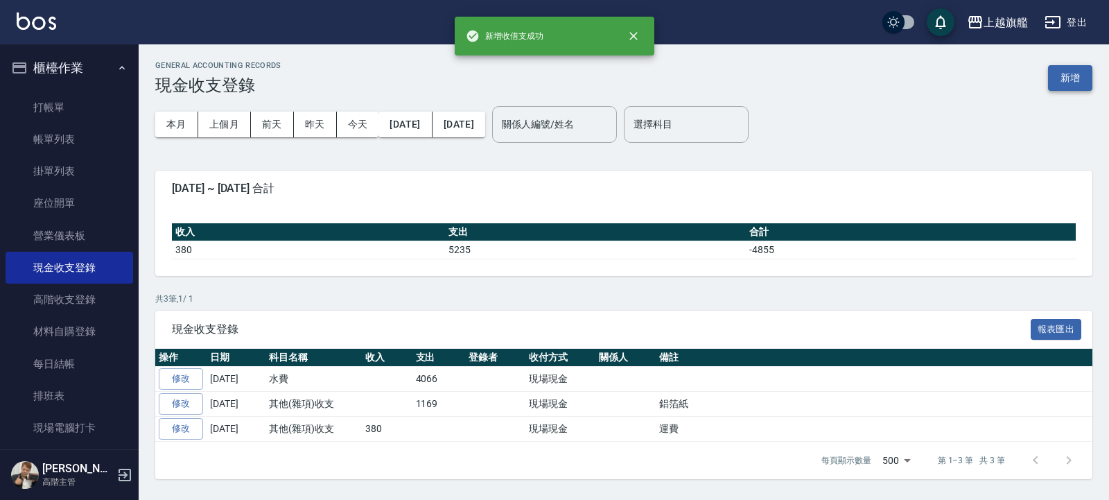
click at [1069, 70] on button "新增" at bounding box center [1070, 78] width 44 height 26
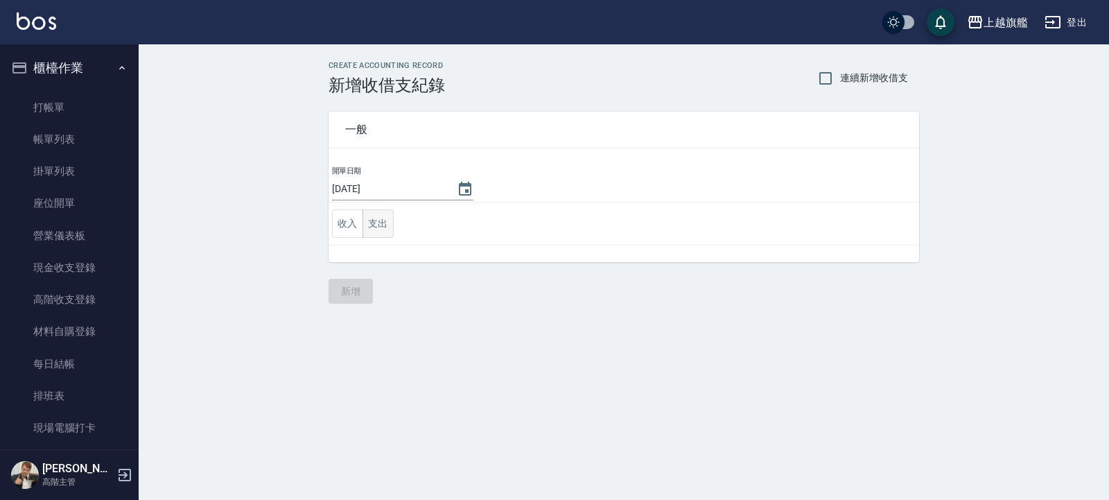
click at [392, 225] on td "收入 支出" at bounding box center [623, 223] width 590 height 43
click at [390, 228] on button "支出" at bounding box center [377, 223] width 31 height 28
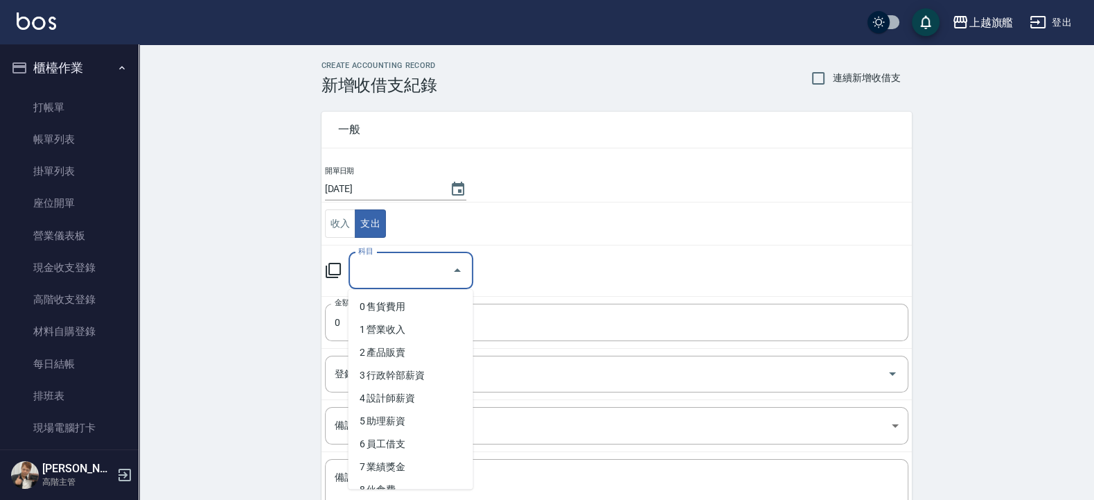
click at [403, 279] on input "科目" at bounding box center [400, 270] width 91 height 24
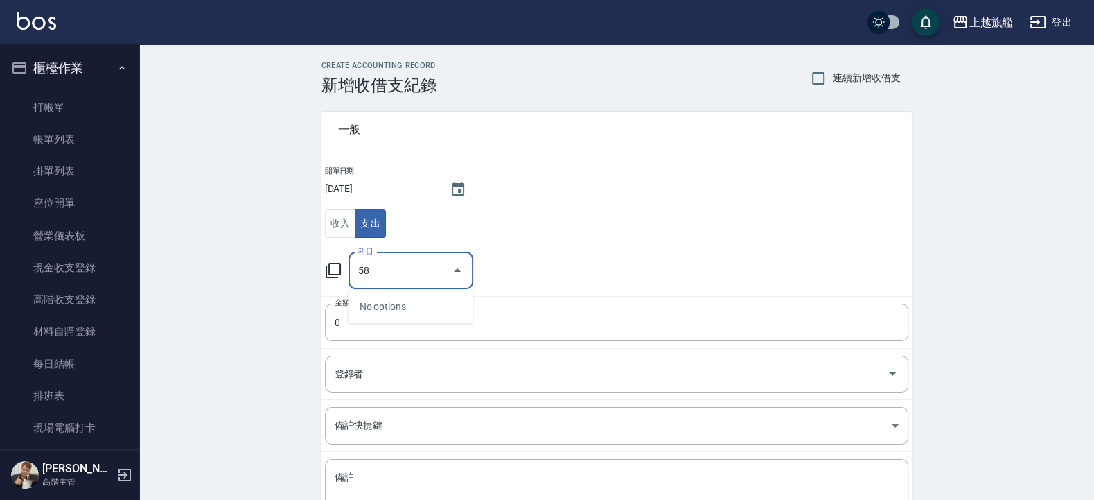
type input "5"
type input "炸"
type input "砸"
type input "炸"
type input "26 其他(雜項)收支"
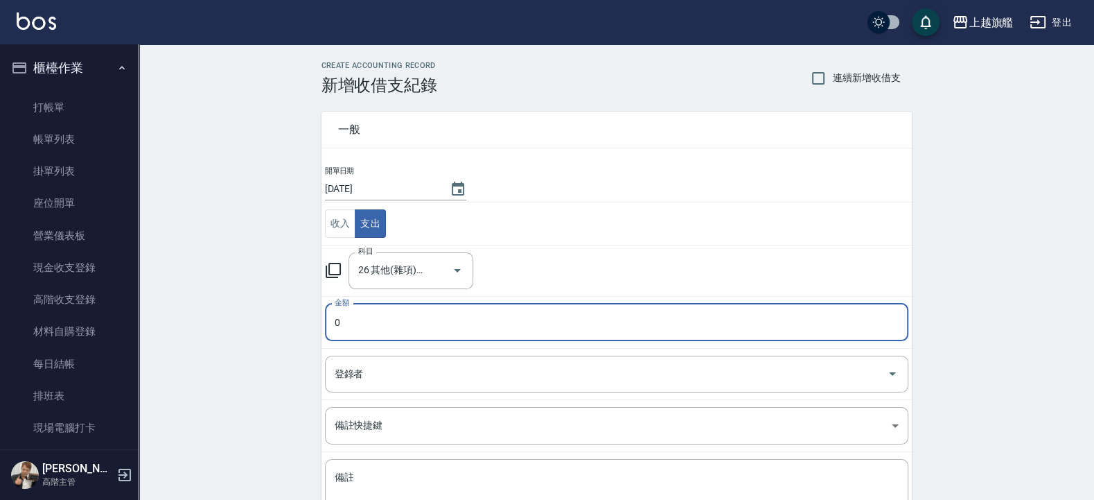
drag, startPoint x: 492, startPoint y: 325, endPoint x: 489, endPoint y: 316, distance: 9.7
click at [491, 324] on input "0" at bounding box center [616, 322] width 583 height 37
type input "130"
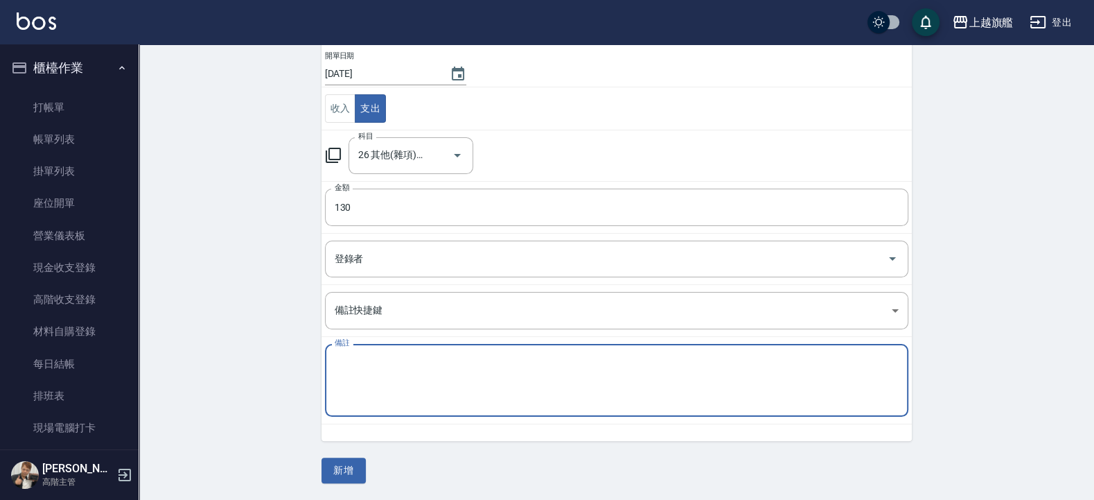
click at [449, 373] on textarea "備註" at bounding box center [617, 380] width 564 height 50
type textarea "m"
type textarea "運費"
click at [347, 464] on button "新增" at bounding box center [344, 470] width 44 height 26
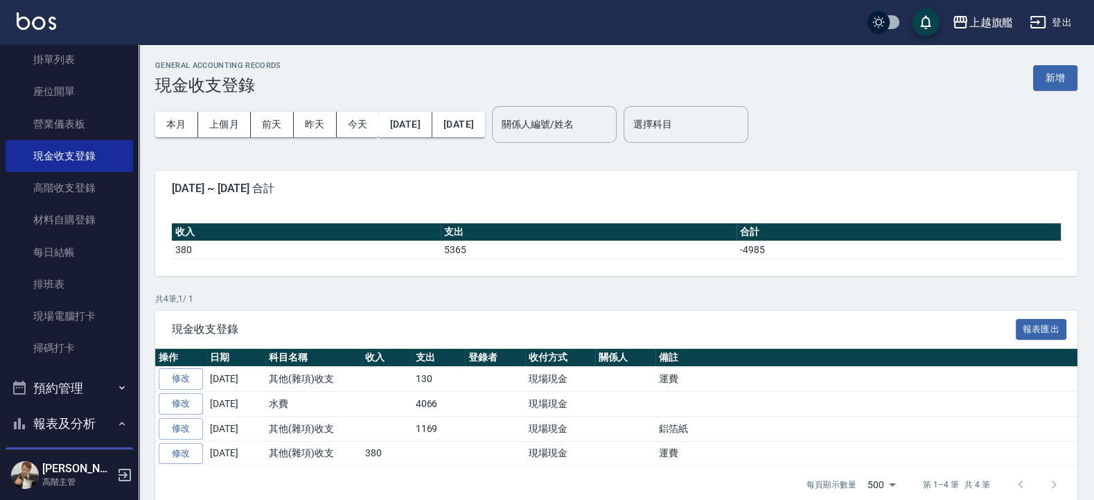
scroll to position [416, 0]
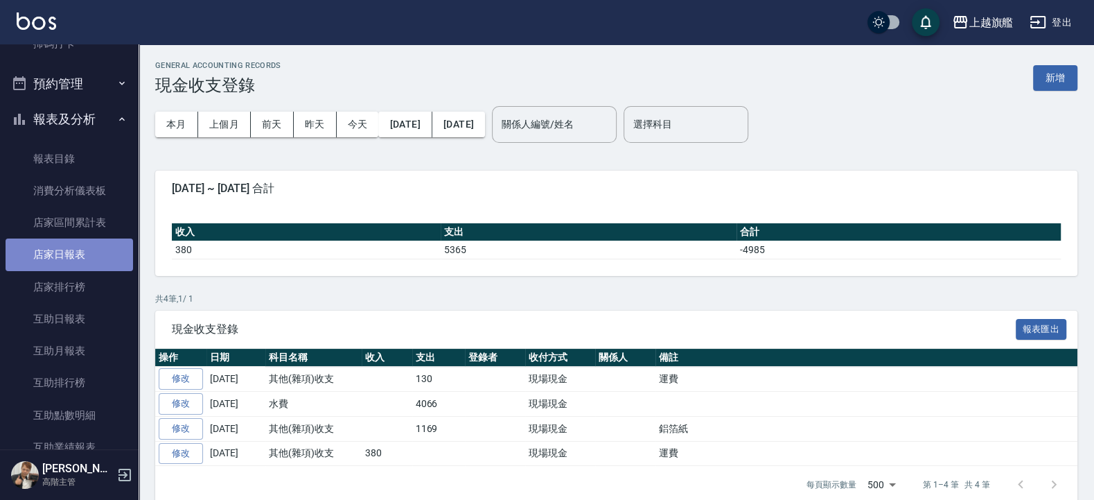
click at [93, 259] on link "店家日報表" at bounding box center [70, 254] width 128 height 32
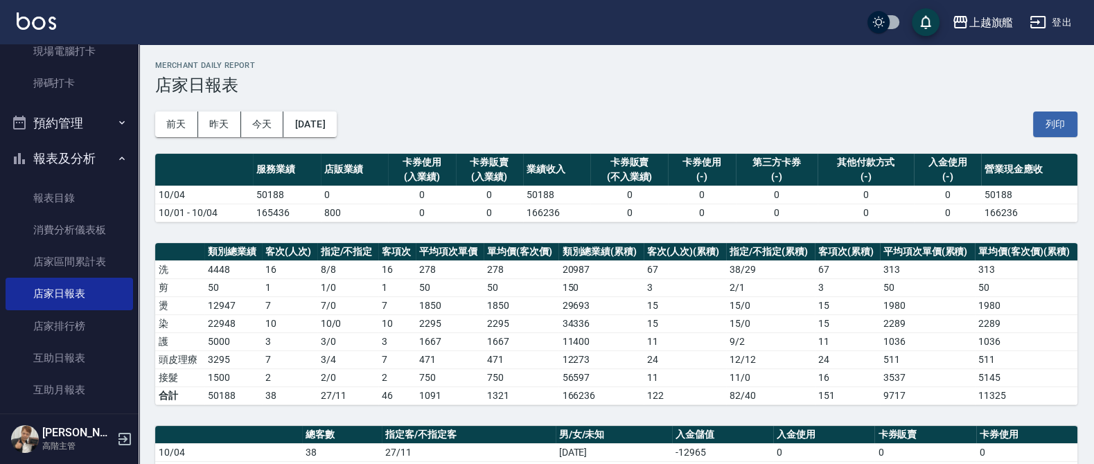
click at [701, 152] on div "前天 昨天 今天 2025/10/04 列印" at bounding box center [616, 124] width 922 height 59
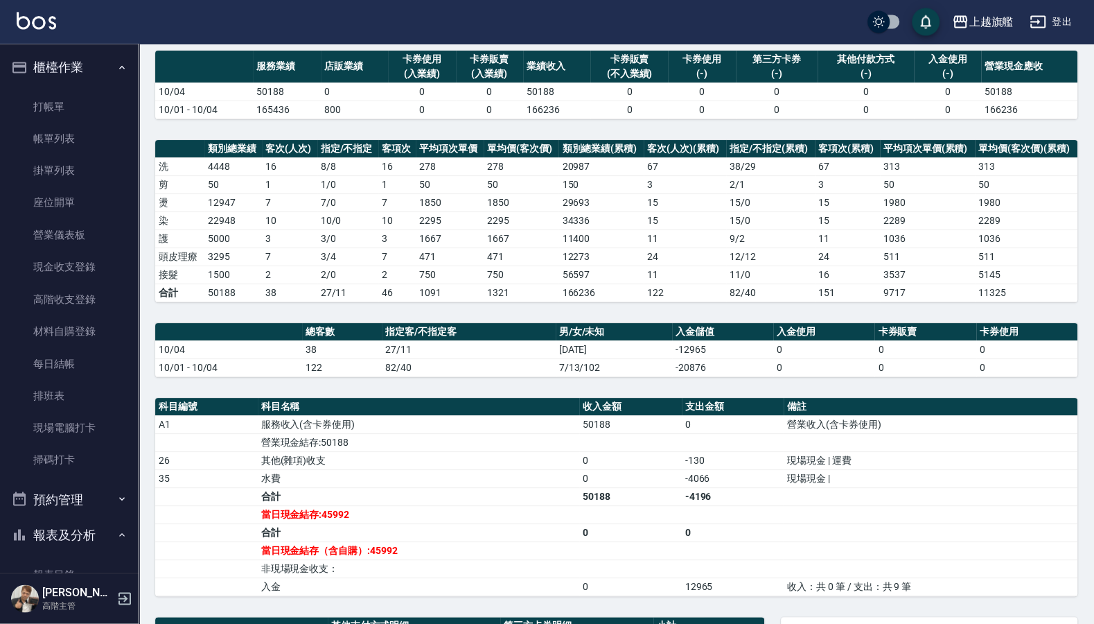
click at [55, 69] on button "櫃檯作業" at bounding box center [70, 68] width 128 height 36
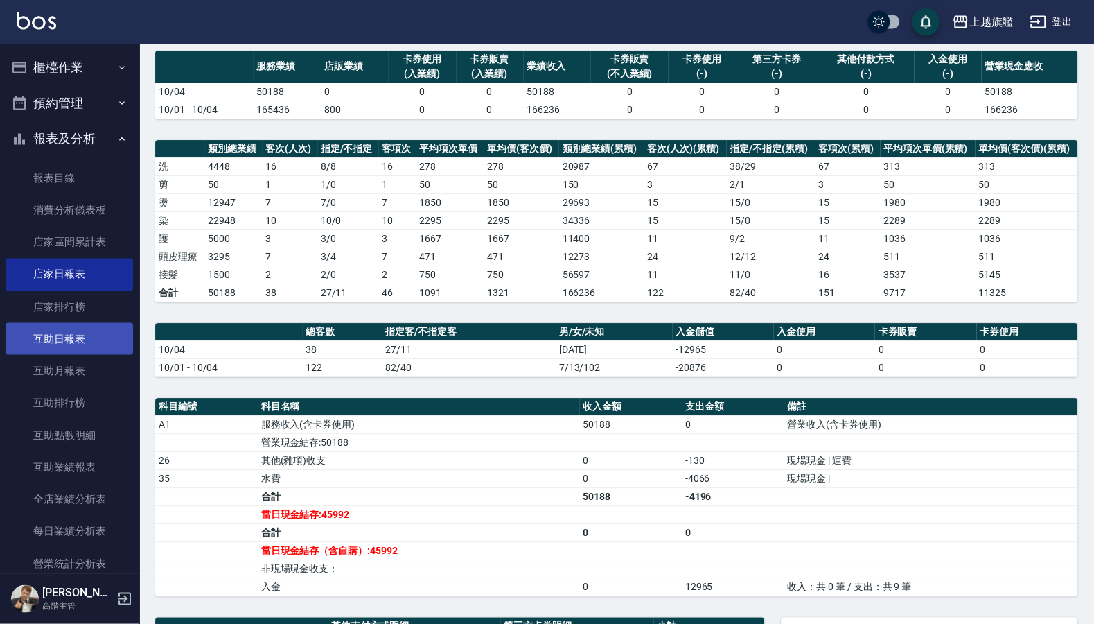
click at [90, 352] on link "互助日報表" at bounding box center [70, 339] width 128 height 32
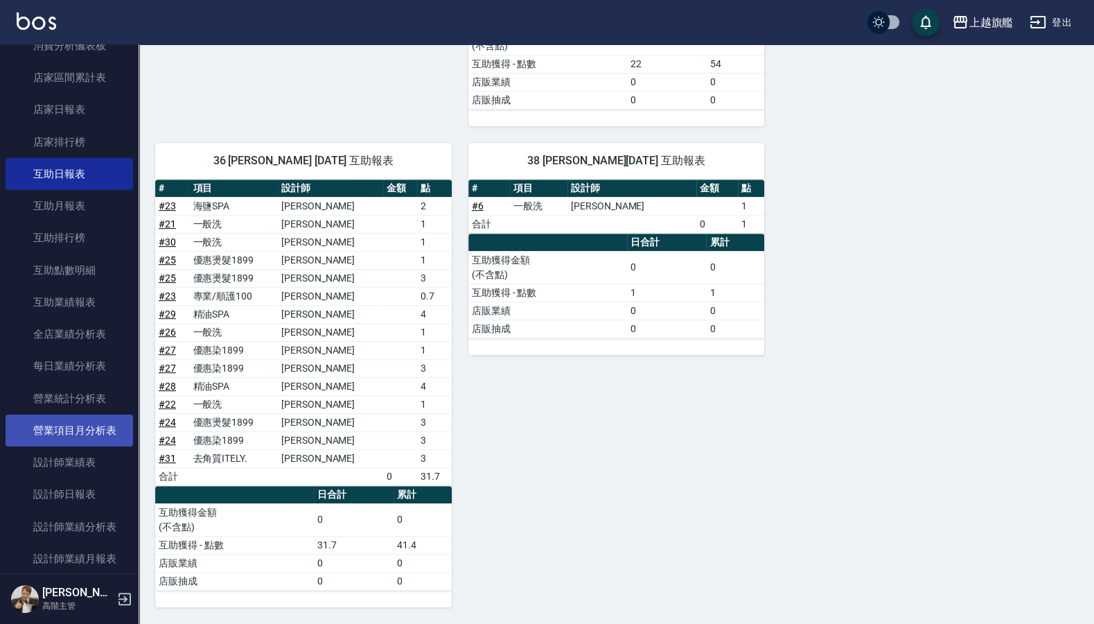
scroll to position [166, 0]
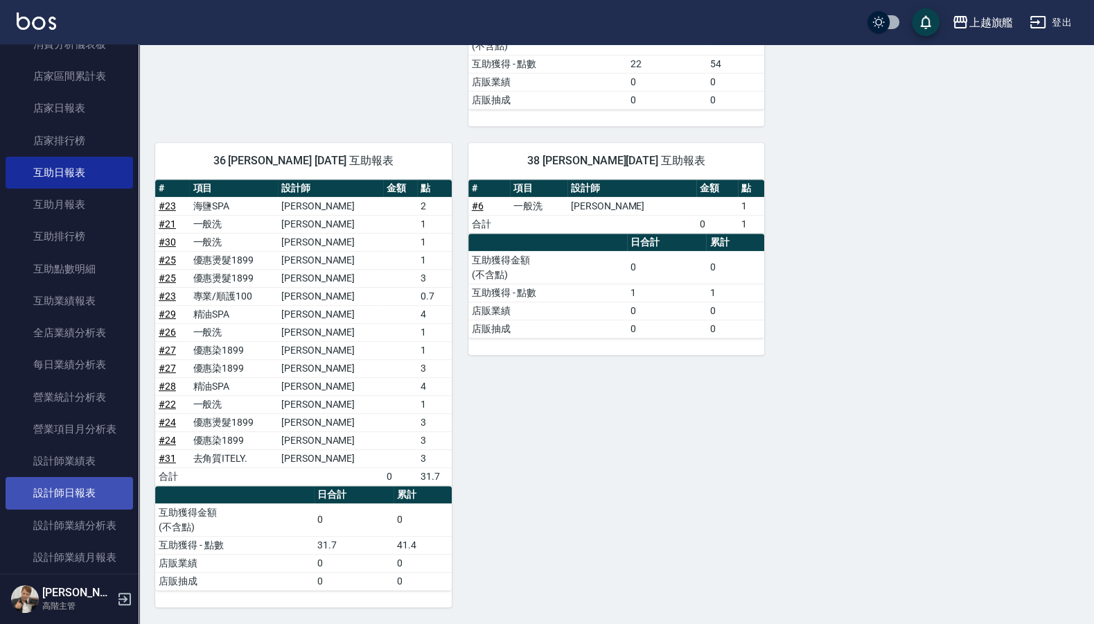
click at [100, 499] on link "設計師日報表" at bounding box center [70, 493] width 128 height 32
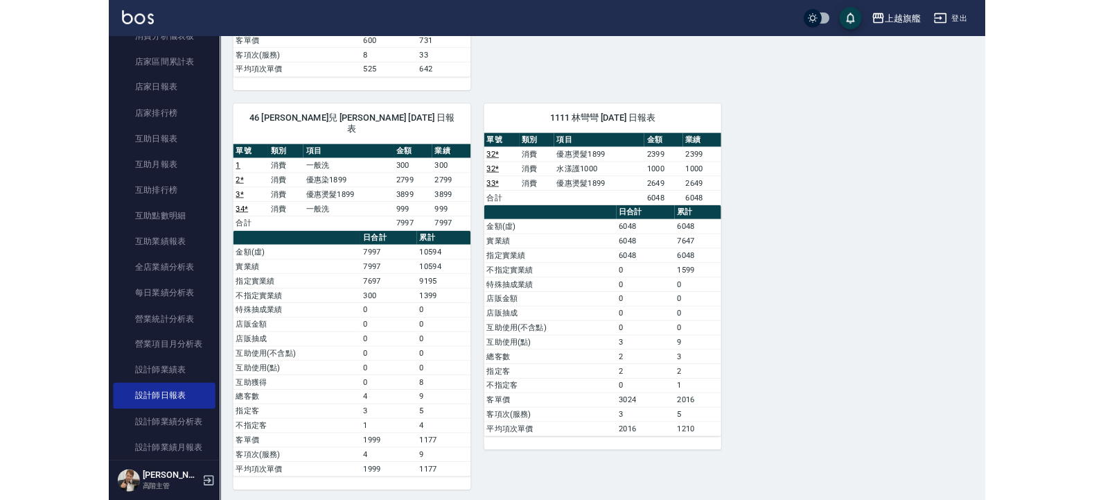
scroll to position [1195, 0]
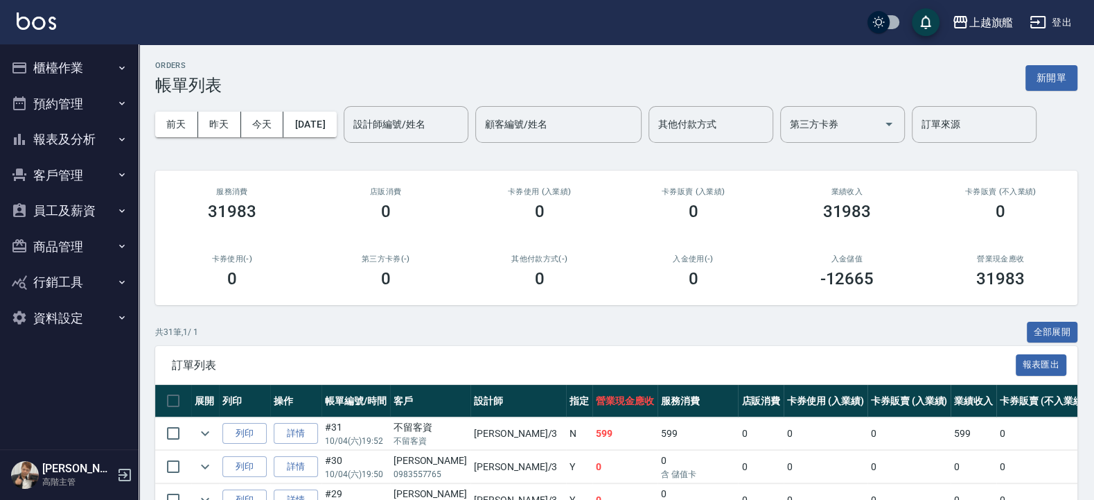
click at [63, 69] on button "櫃檯作業" at bounding box center [70, 68] width 128 height 36
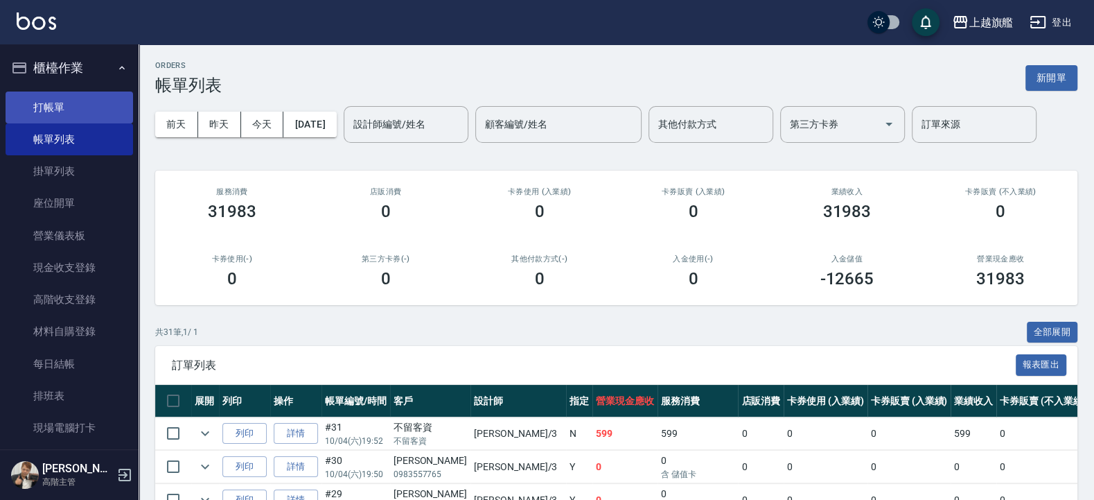
click at [63, 111] on link "打帳單" at bounding box center [70, 107] width 128 height 32
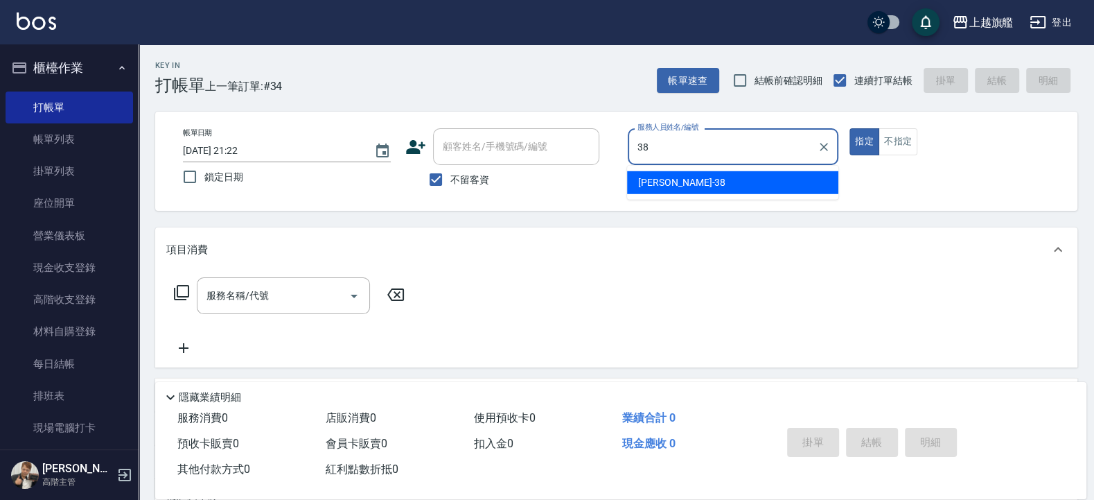
type input "[PERSON_NAME]-38"
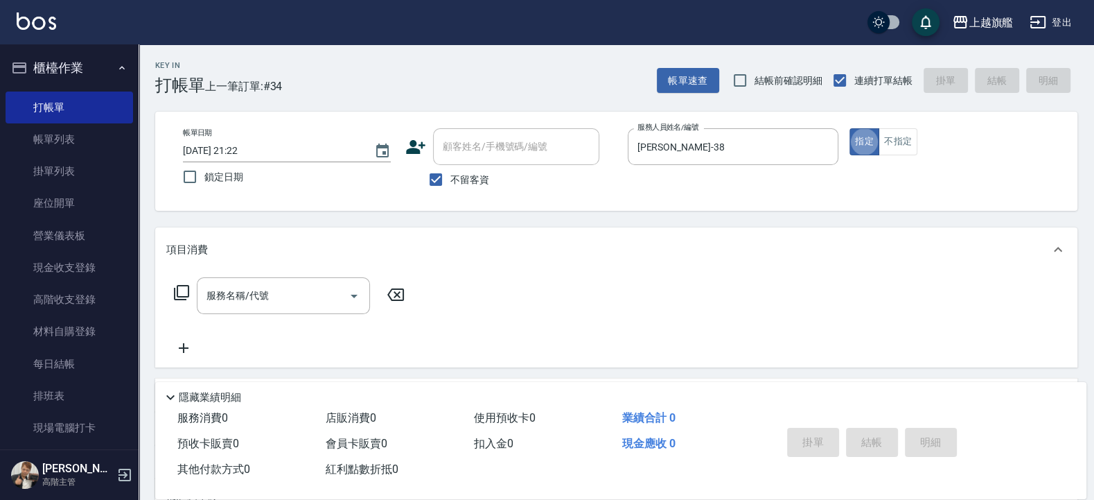
type button "true"
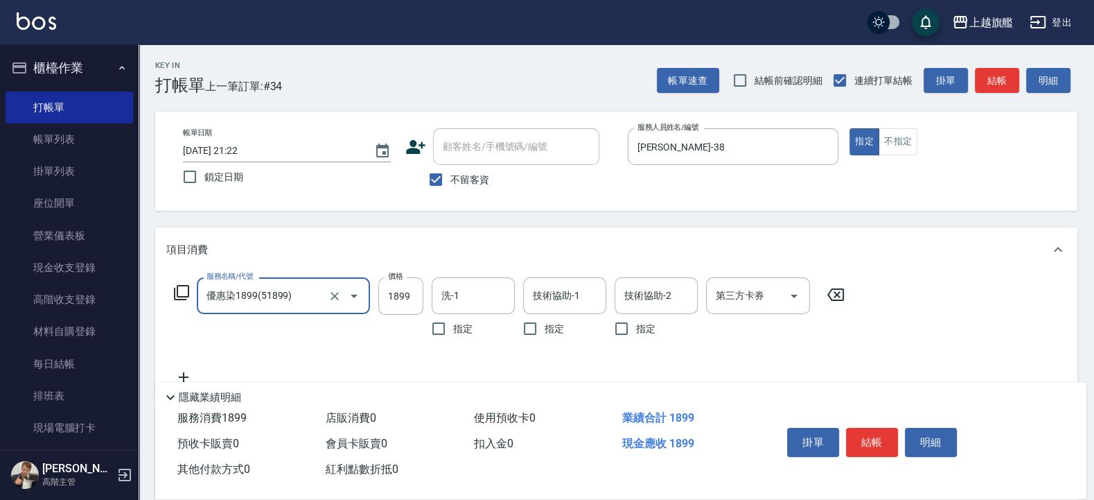
type input "優惠染1899(51899)"
type input "3680"
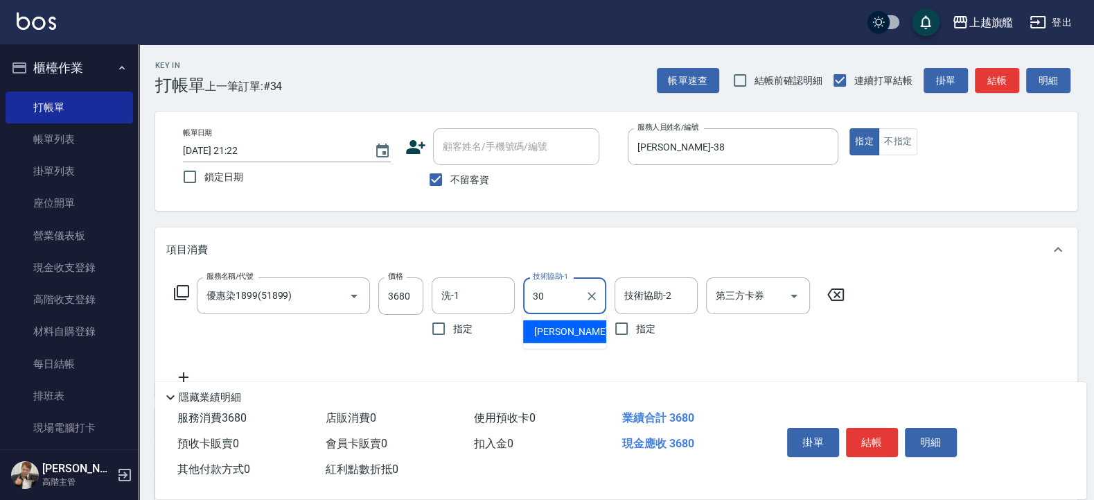
type input "劉羿君-30"
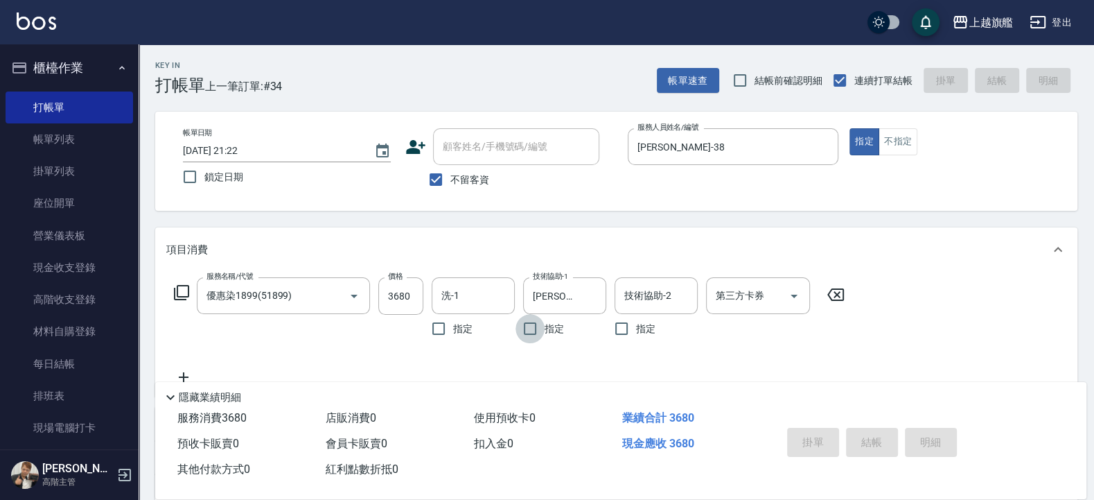
type input "2025/10/04 21:23"
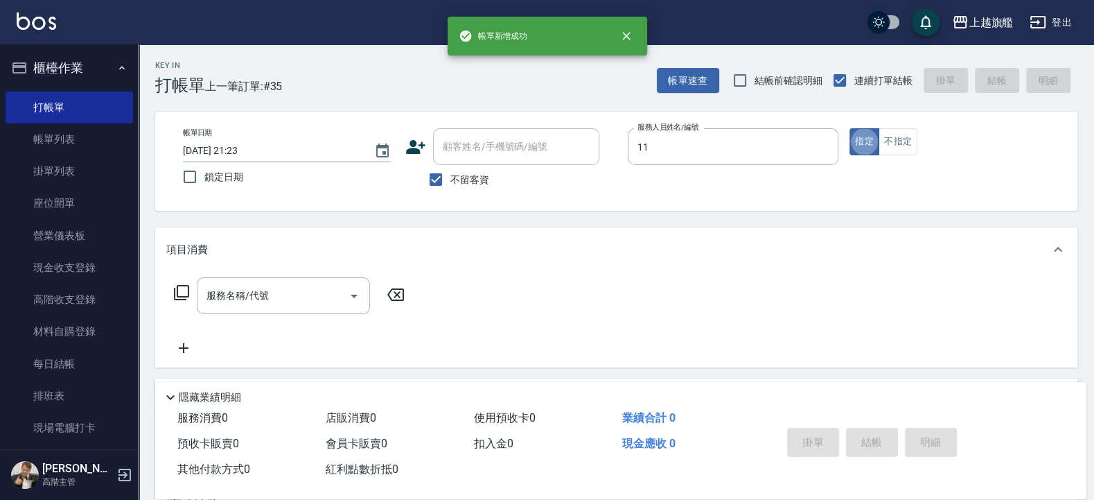
type input "蔡美秀-11"
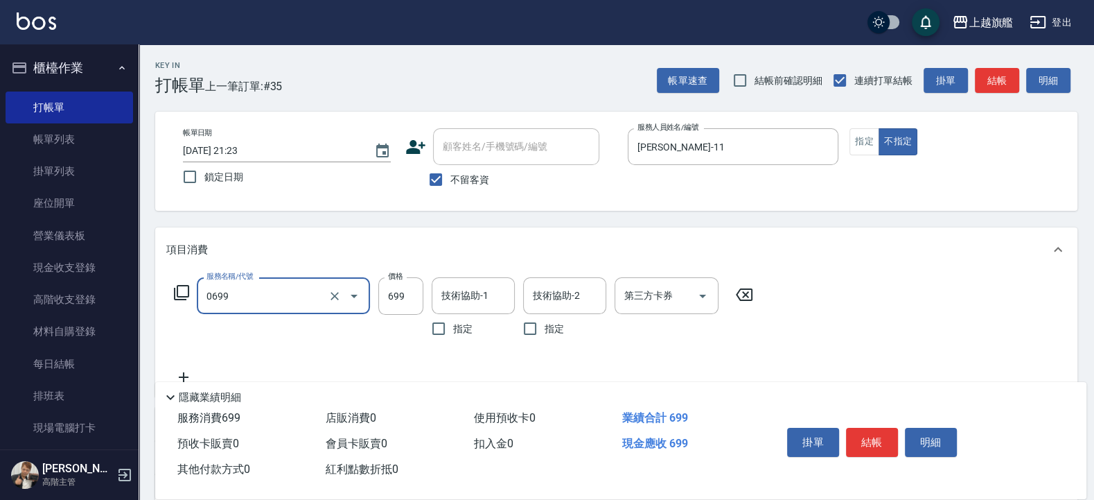
type input "精油SPA(0699)"
type input "899"
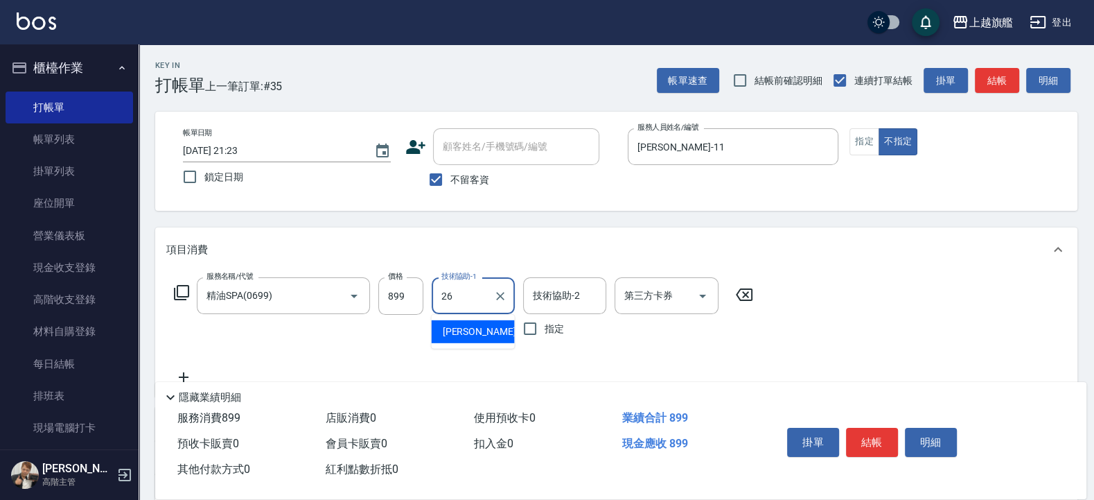
type input "陳祈聿-26"
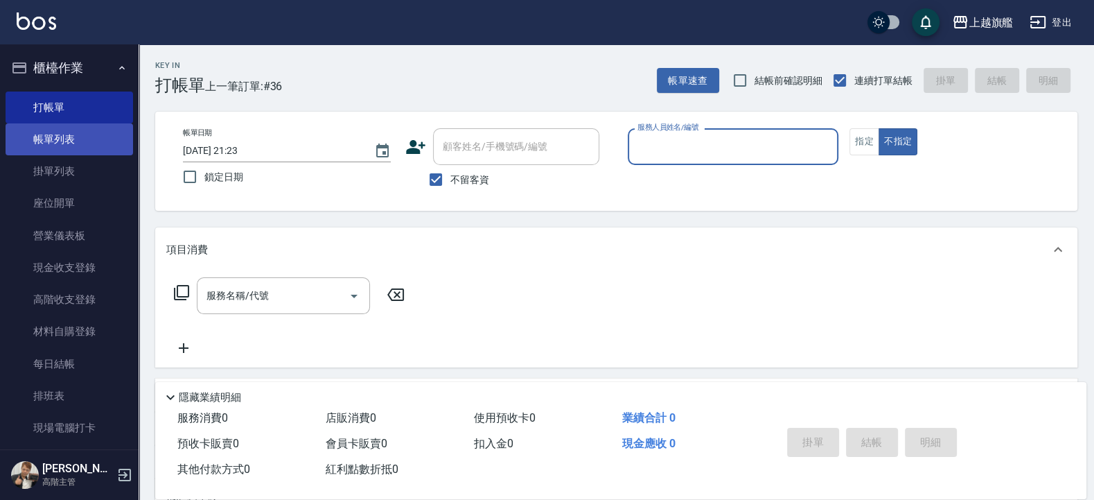
click at [70, 134] on link "帳單列表" at bounding box center [70, 139] width 128 height 32
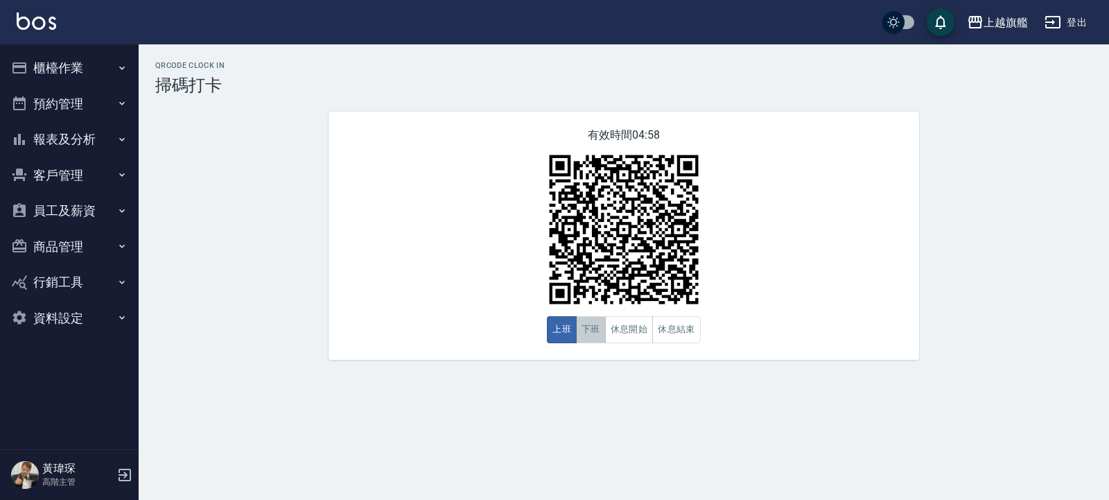
click at [599, 326] on button "下班" at bounding box center [591, 329] width 30 height 27
